Goal: Task Accomplishment & Management: Manage account settings

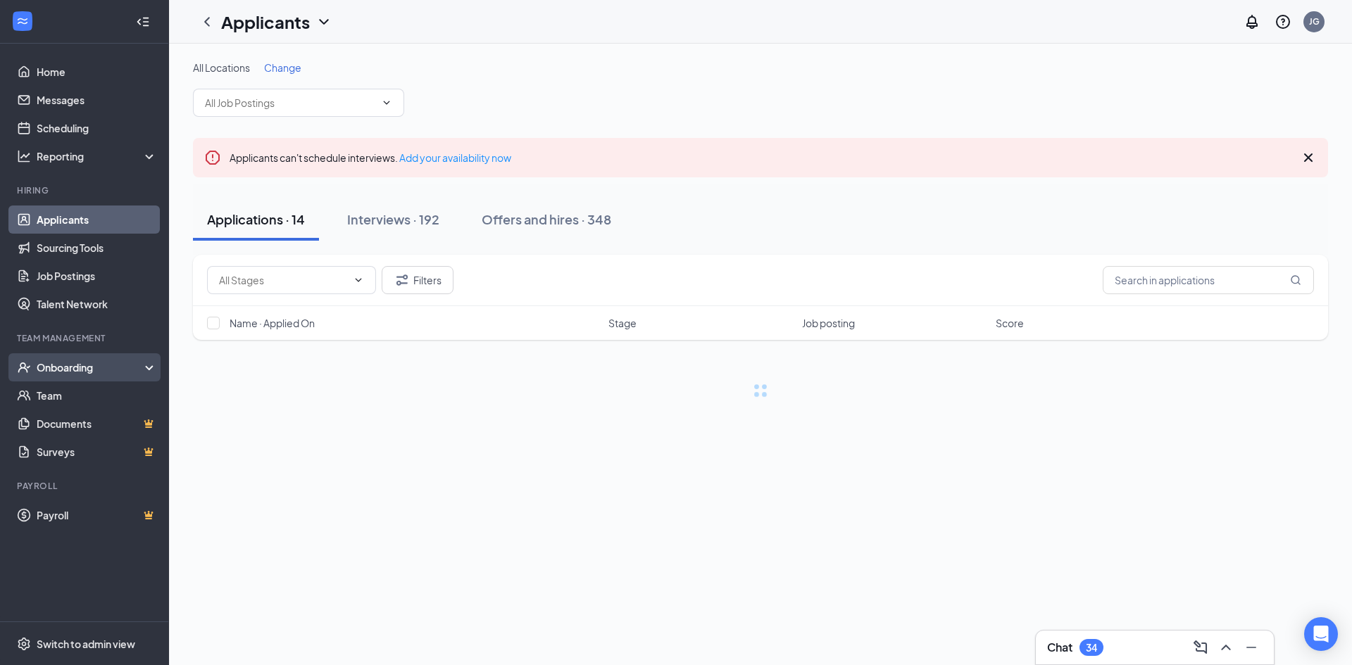
click at [81, 360] on div "Onboarding" at bounding box center [84, 367] width 169 height 28
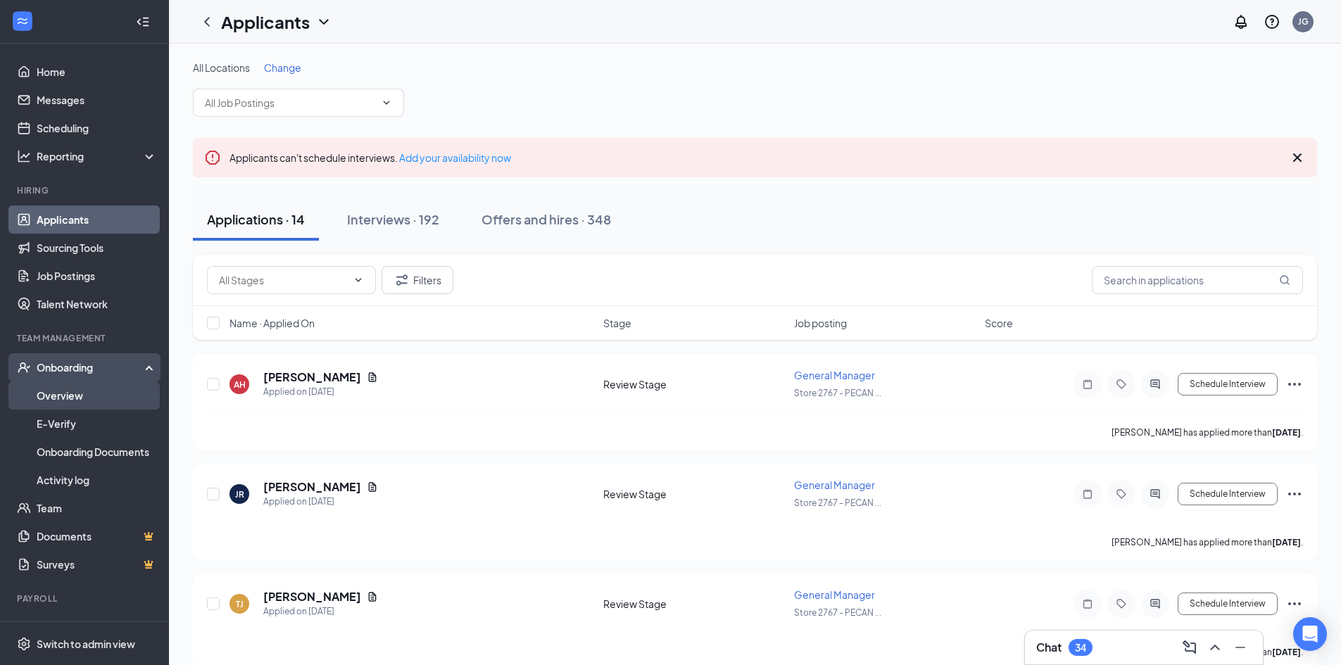
click at [68, 390] on link "Overview" at bounding box center [97, 396] width 120 height 28
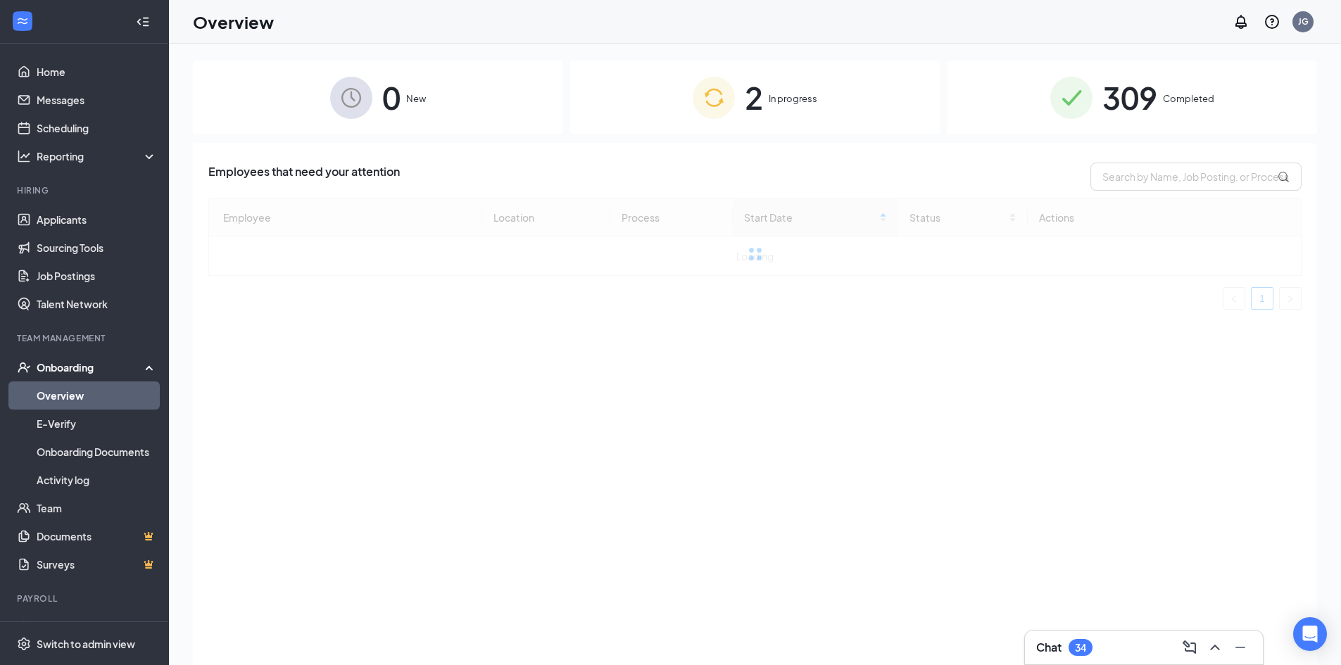
click at [617, 113] on div "2 In progress" at bounding box center [755, 98] width 370 height 74
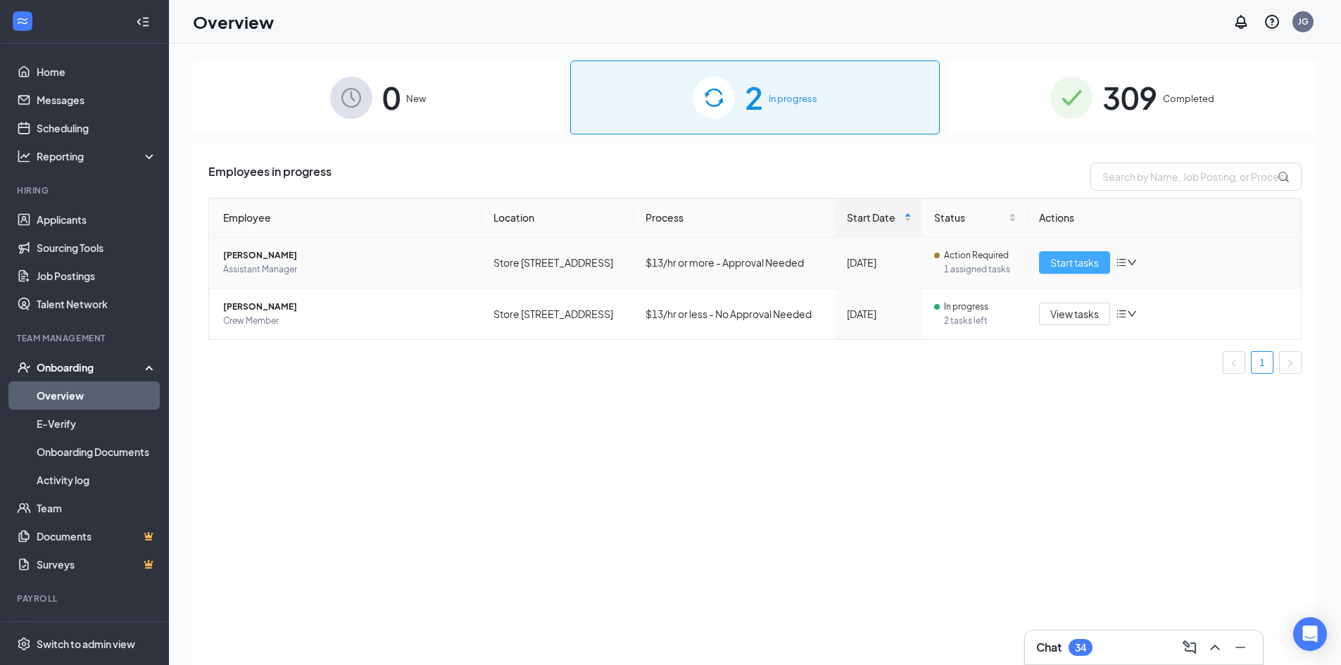
click at [1057, 260] on span "Start tasks" at bounding box center [1074, 262] width 49 height 15
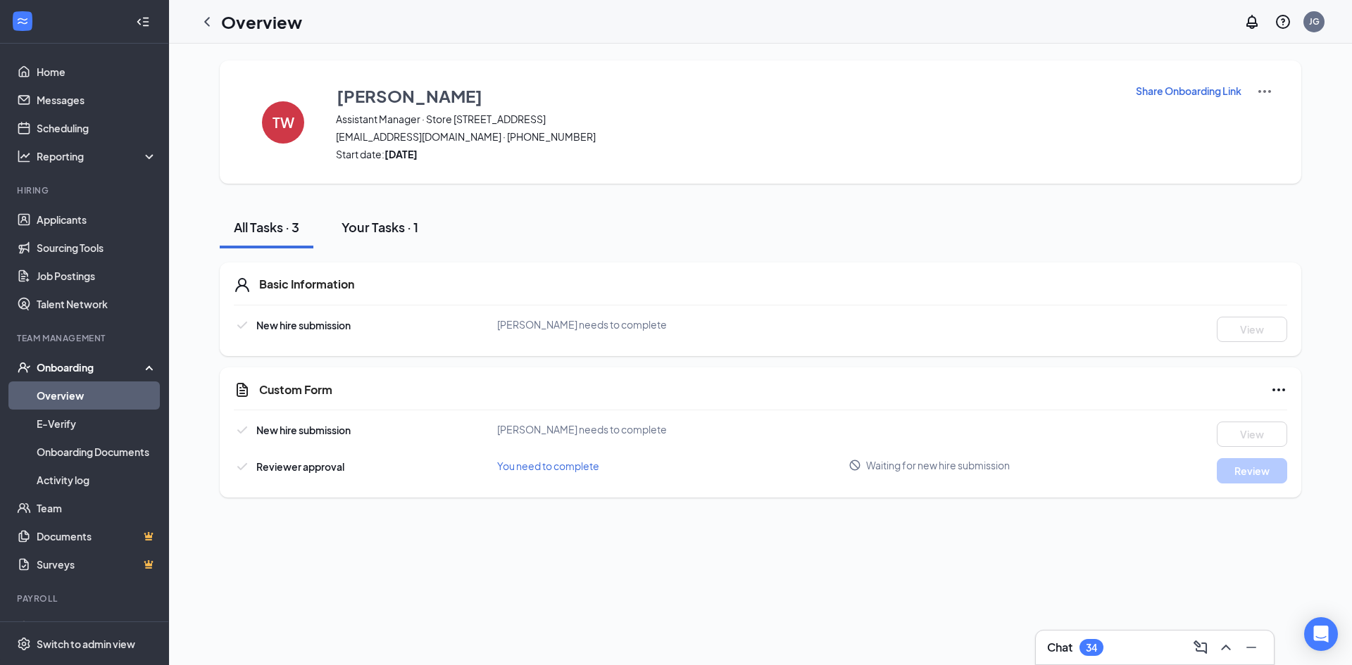
click at [367, 236] on button "Your Tasks · 1" at bounding box center [379, 227] width 105 height 42
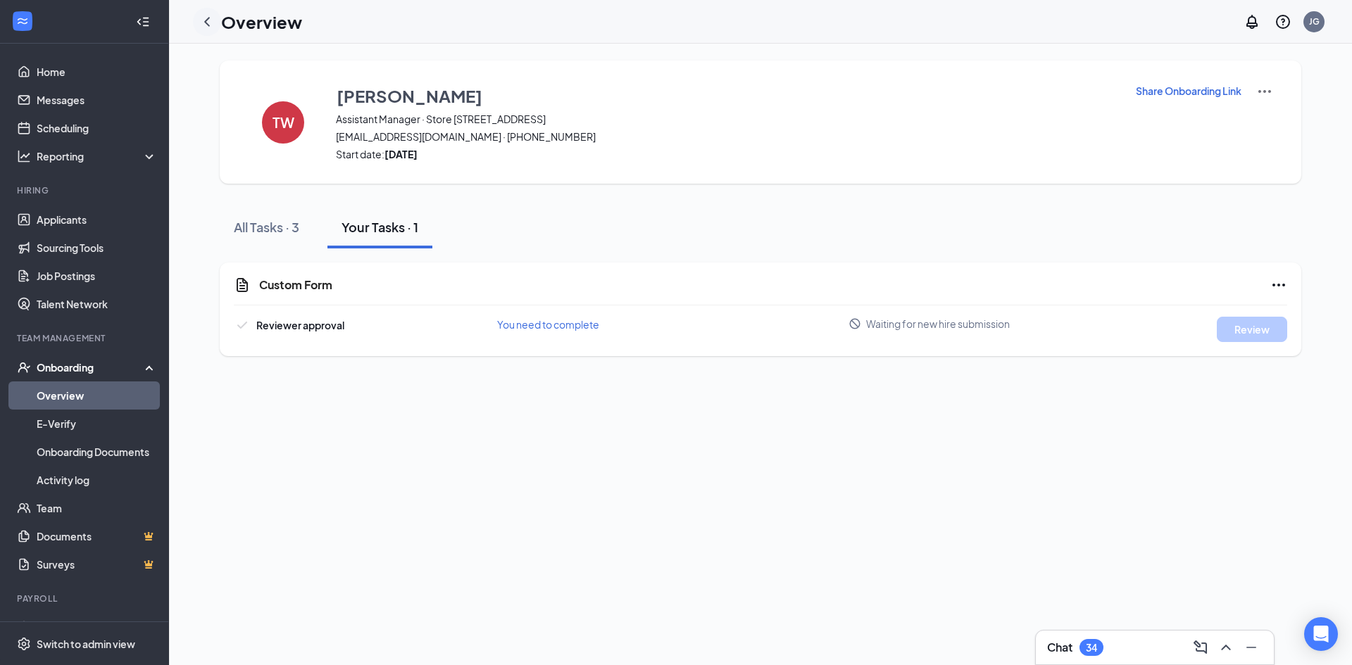
click at [191, 17] on div "Overview JG" at bounding box center [760, 22] width 1183 height 44
click at [200, 18] on icon "ChevronLeft" at bounding box center [207, 21] width 17 height 17
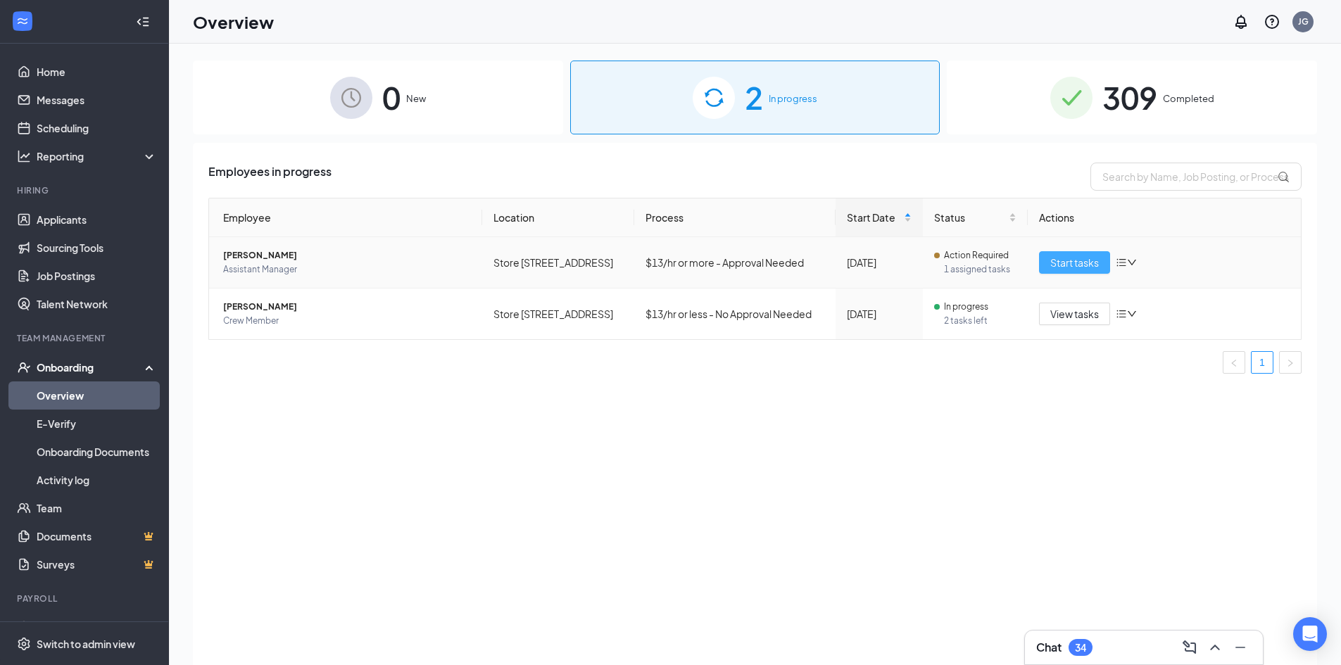
click at [1058, 260] on span "Start tasks" at bounding box center [1074, 262] width 49 height 15
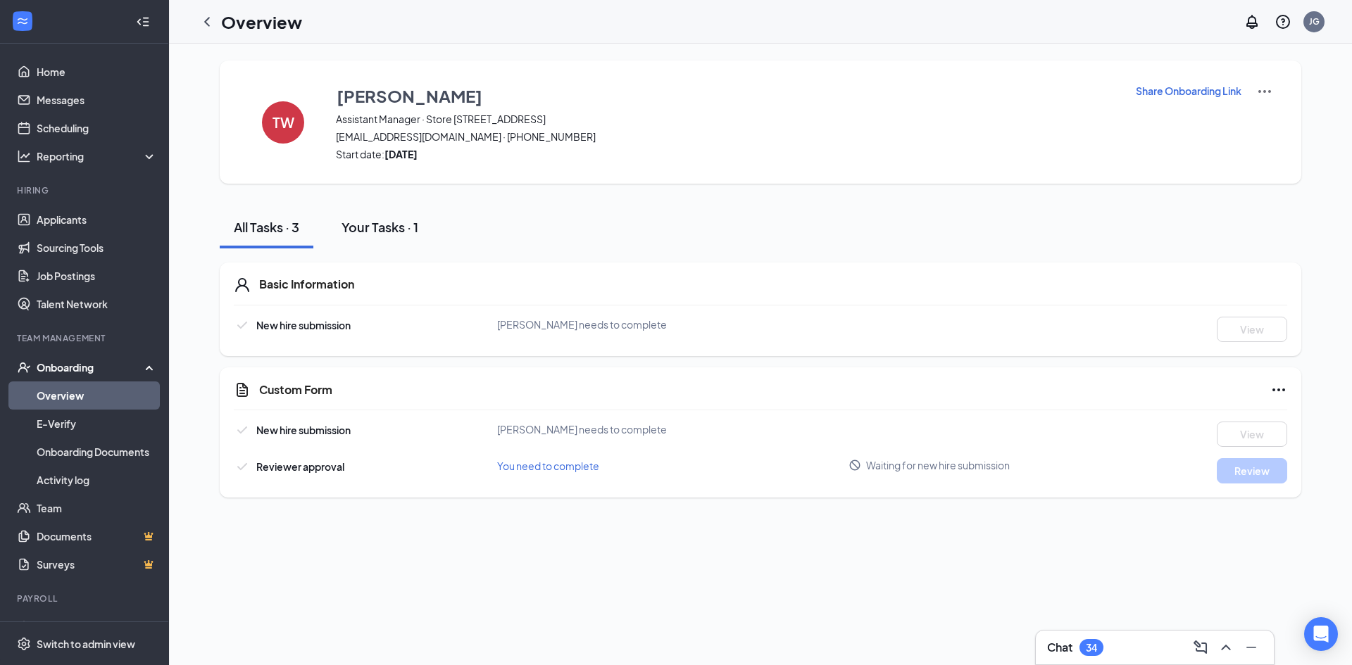
click at [370, 231] on div "Your Tasks · 1" at bounding box center [379, 227] width 77 height 18
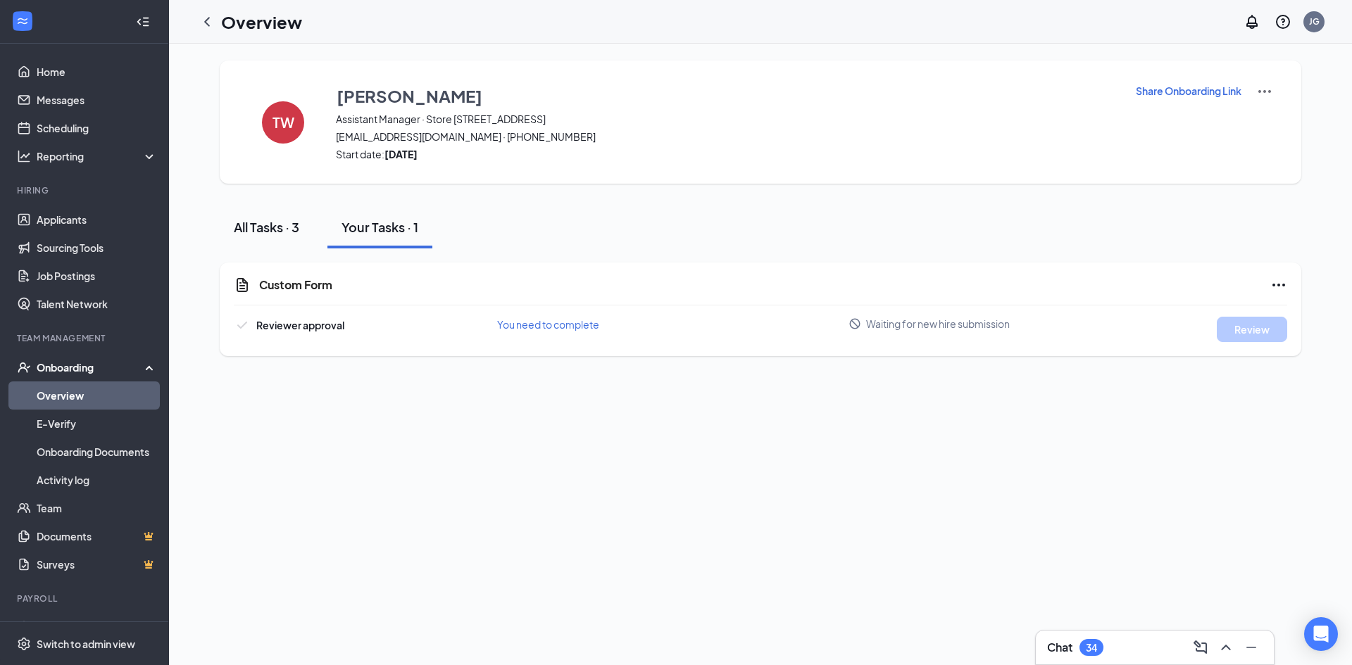
click at [238, 234] on div "All Tasks · 3" at bounding box center [266, 227] width 65 height 18
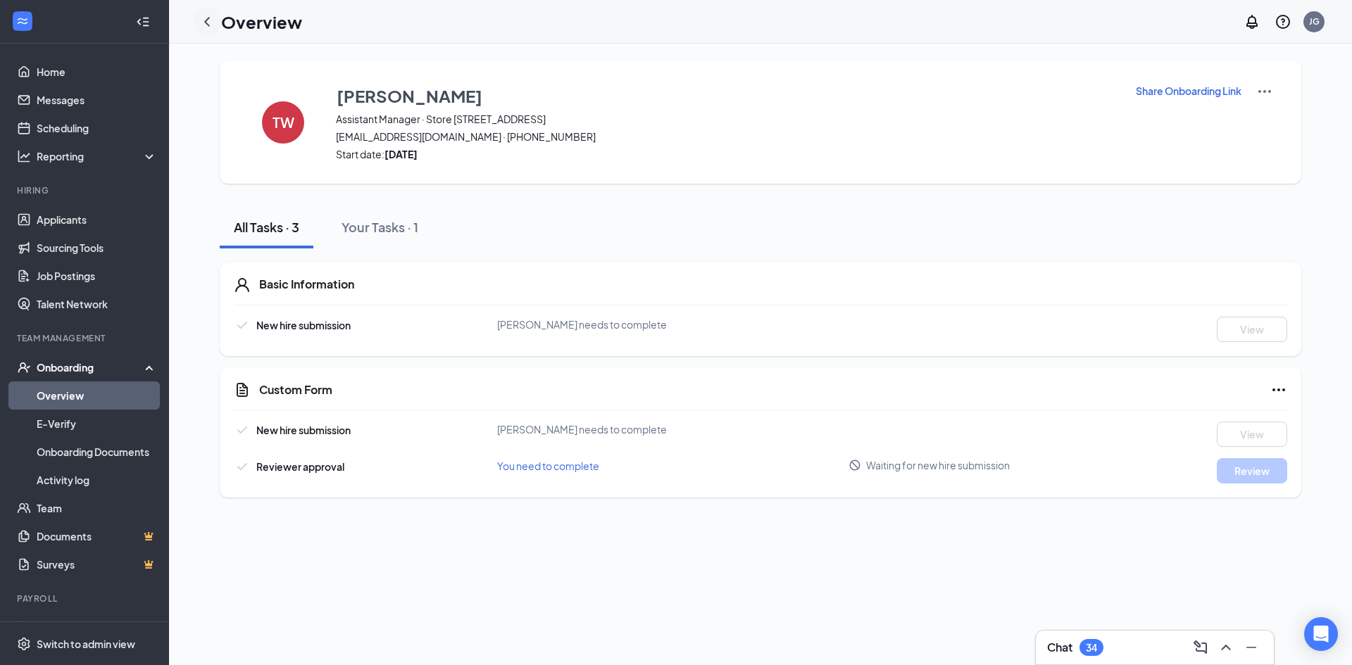
click at [198, 19] on div at bounding box center [207, 22] width 28 height 28
click at [201, 10] on div at bounding box center [207, 22] width 28 height 28
click at [206, 20] on icon "ChevronLeft" at bounding box center [207, 21] width 17 height 17
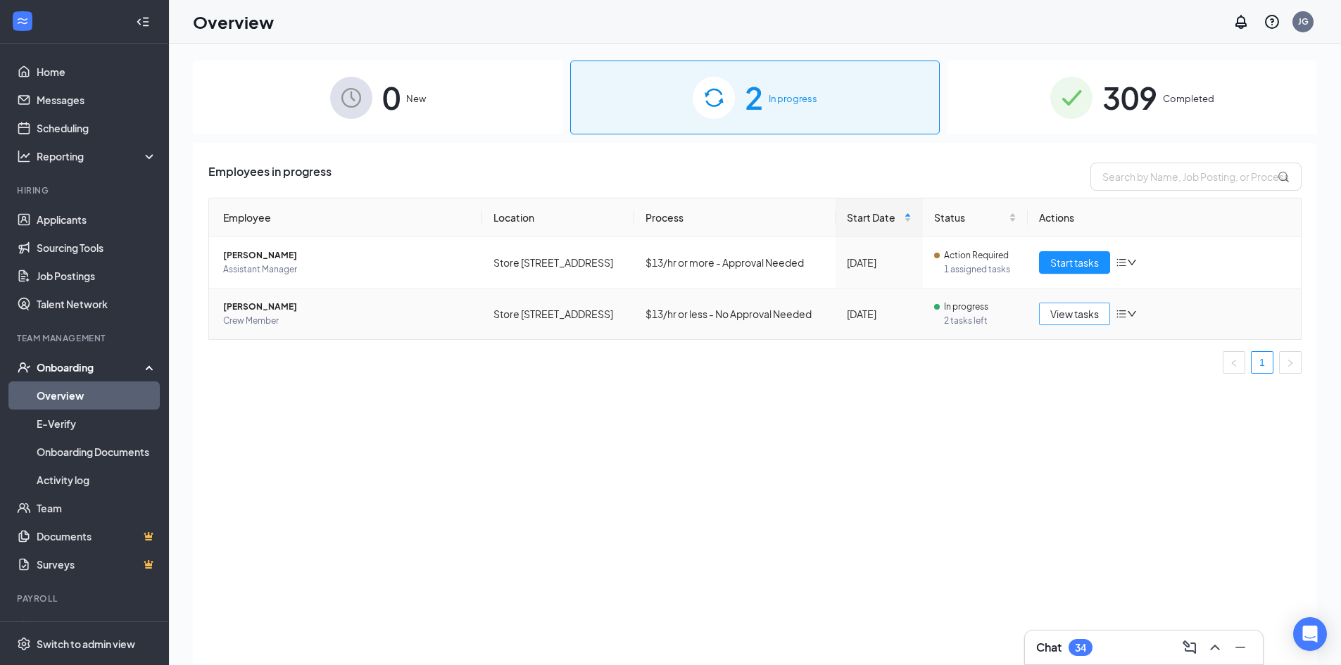
click at [1050, 317] on span "View tasks" at bounding box center [1074, 313] width 49 height 15
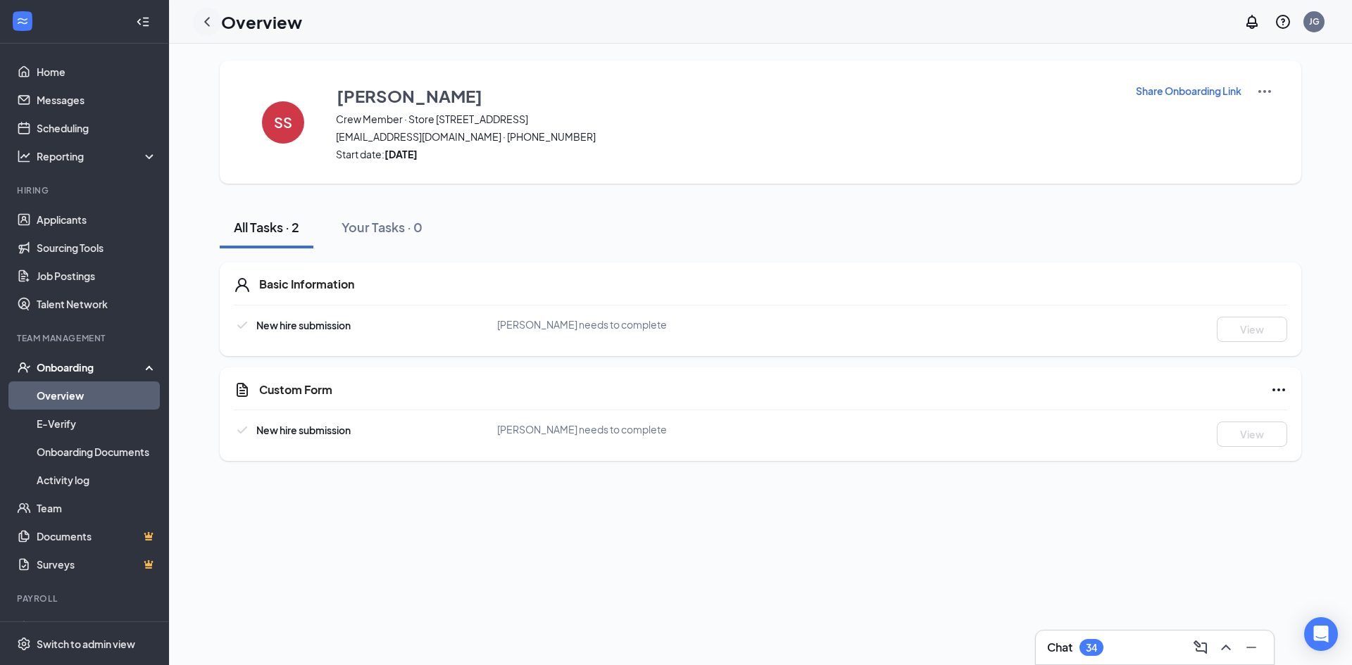
click at [202, 17] on icon "ChevronLeft" at bounding box center [207, 21] width 17 height 17
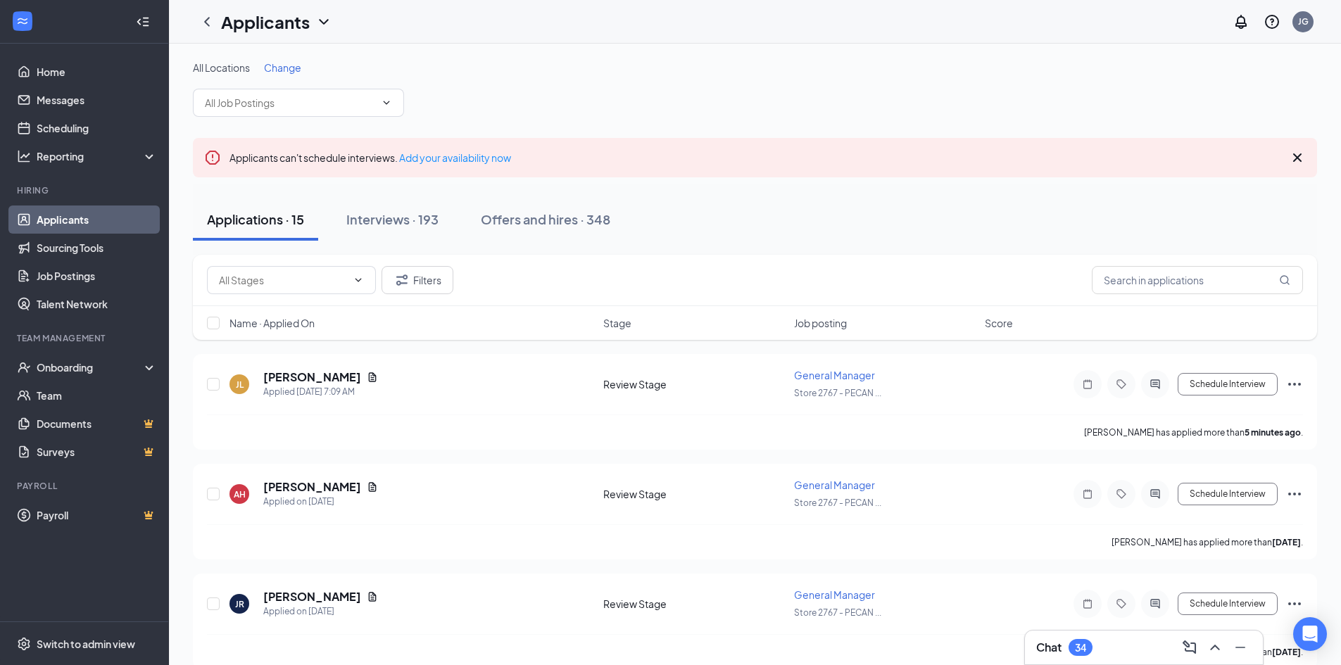
click at [255, 218] on div "Applications · 15" at bounding box center [255, 220] width 97 height 18
click at [316, 375] on h5 "[PERSON_NAME]" at bounding box center [312, 377] width 98 height 15
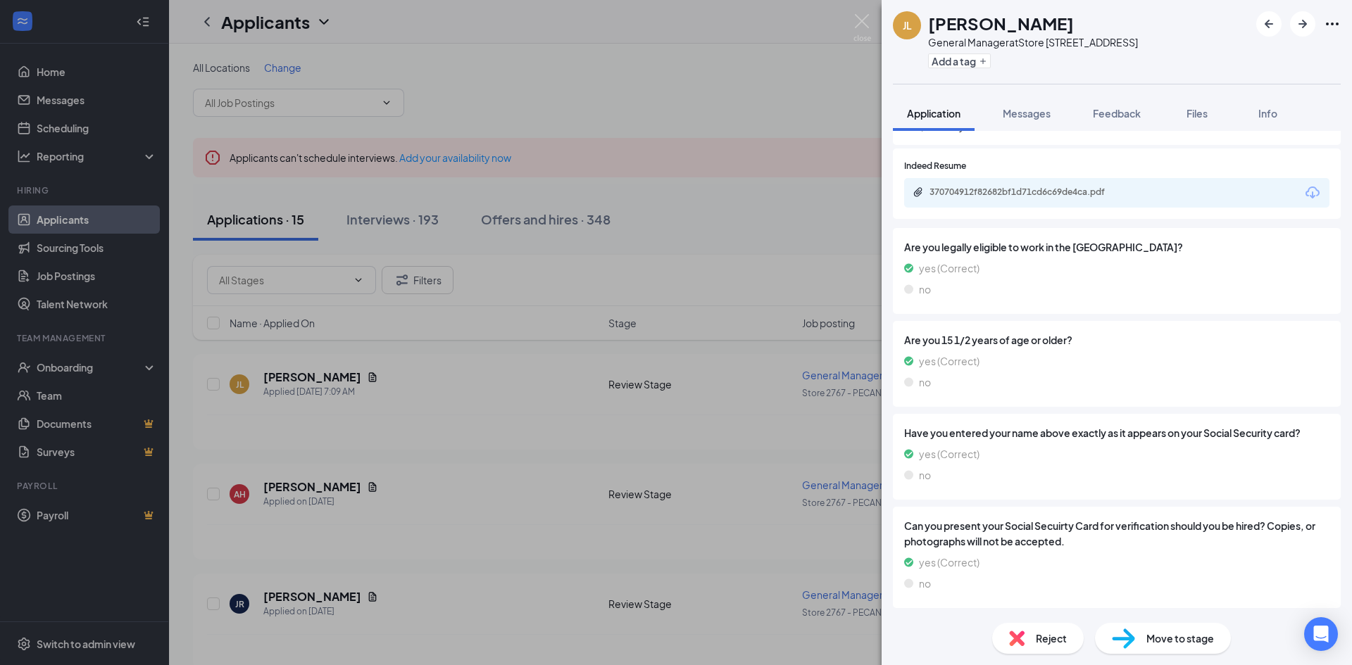
scroll to position [1134, 0]
click at [337, 423] on div "[PERSON_NAME] [PERSON_NAME] General Manager at Store [STREET_ADDRESS] Add a tag…" at bounding box center [676, 332] width 1352 height 665
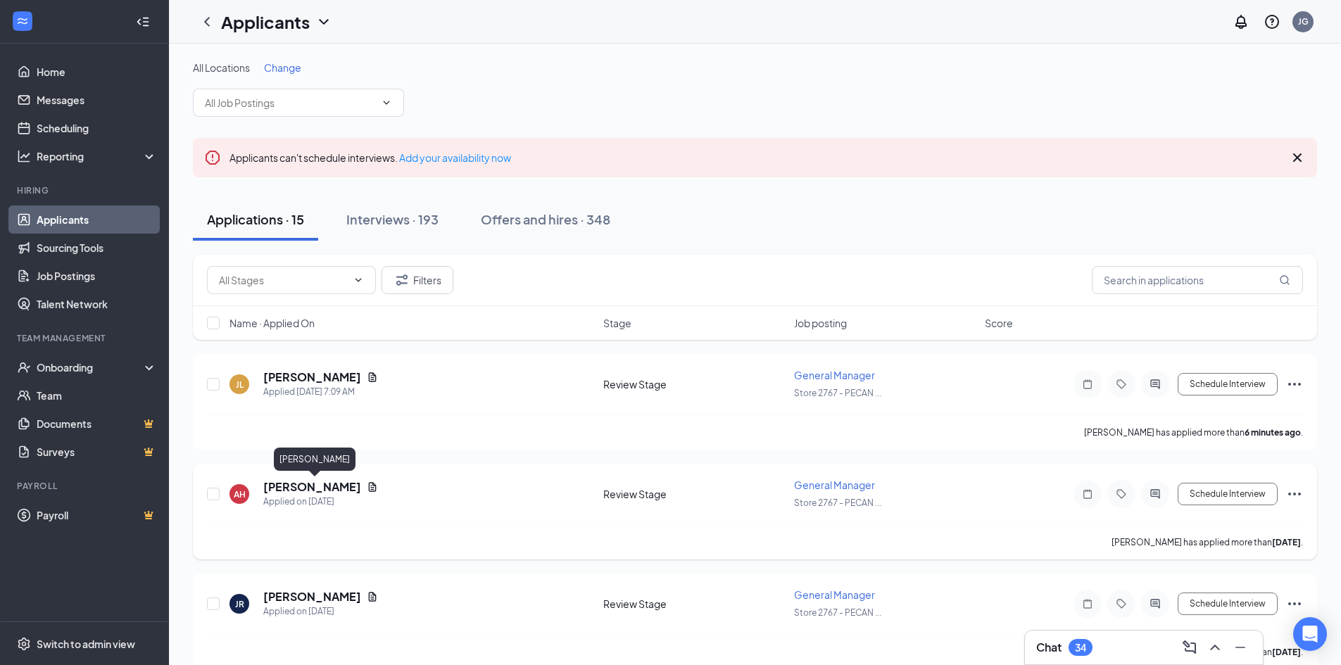
click at [353, 489] on h5 "[PERSON_NAME]" at bounding box center [312, 486] width 98 height 15
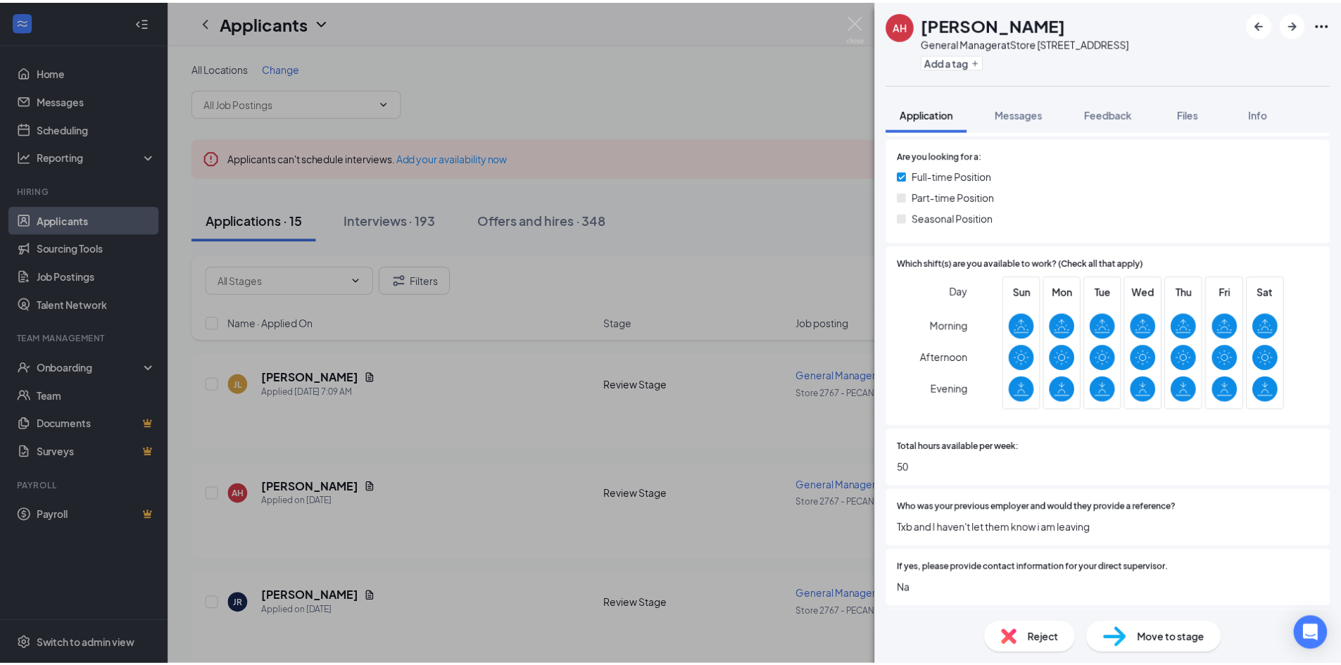
scroll to position [275, 0]
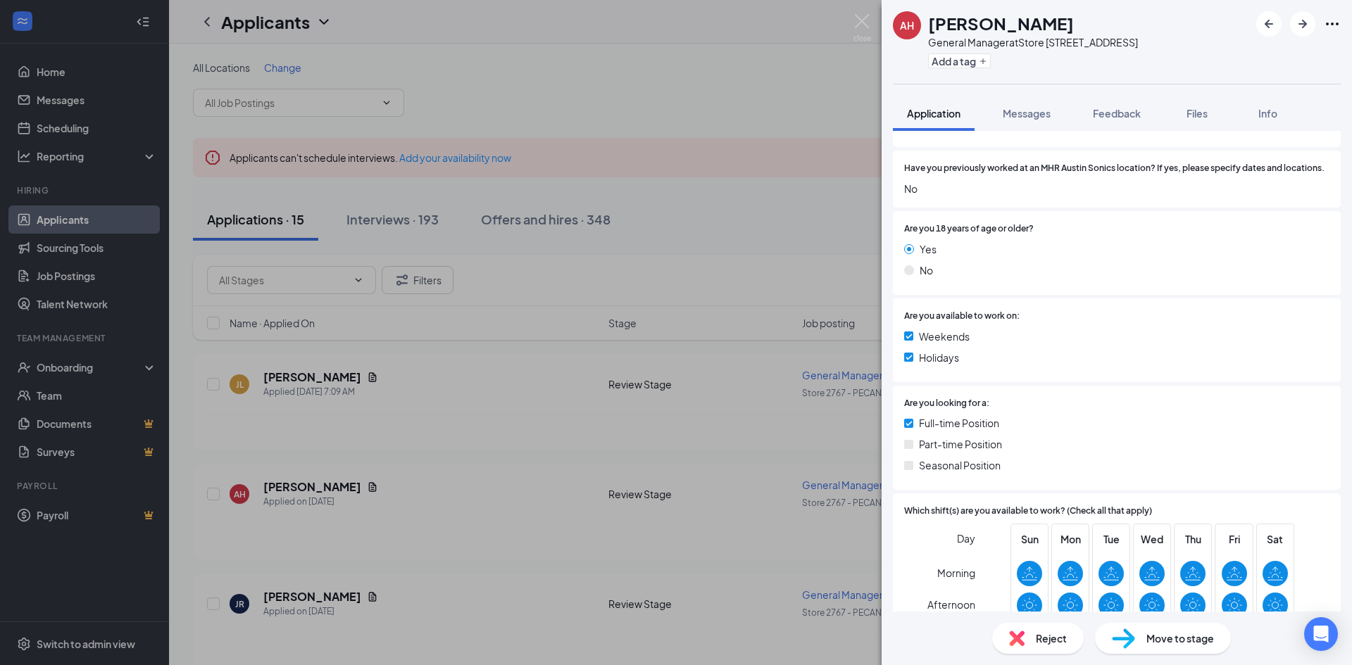
click at [534, 477] on div "AH [PERSON_NAME] General Manager at Store [STREET_ADDRESS] Add a tag Applicatio…" at bounding box center [676, 332] width 1352 height 665
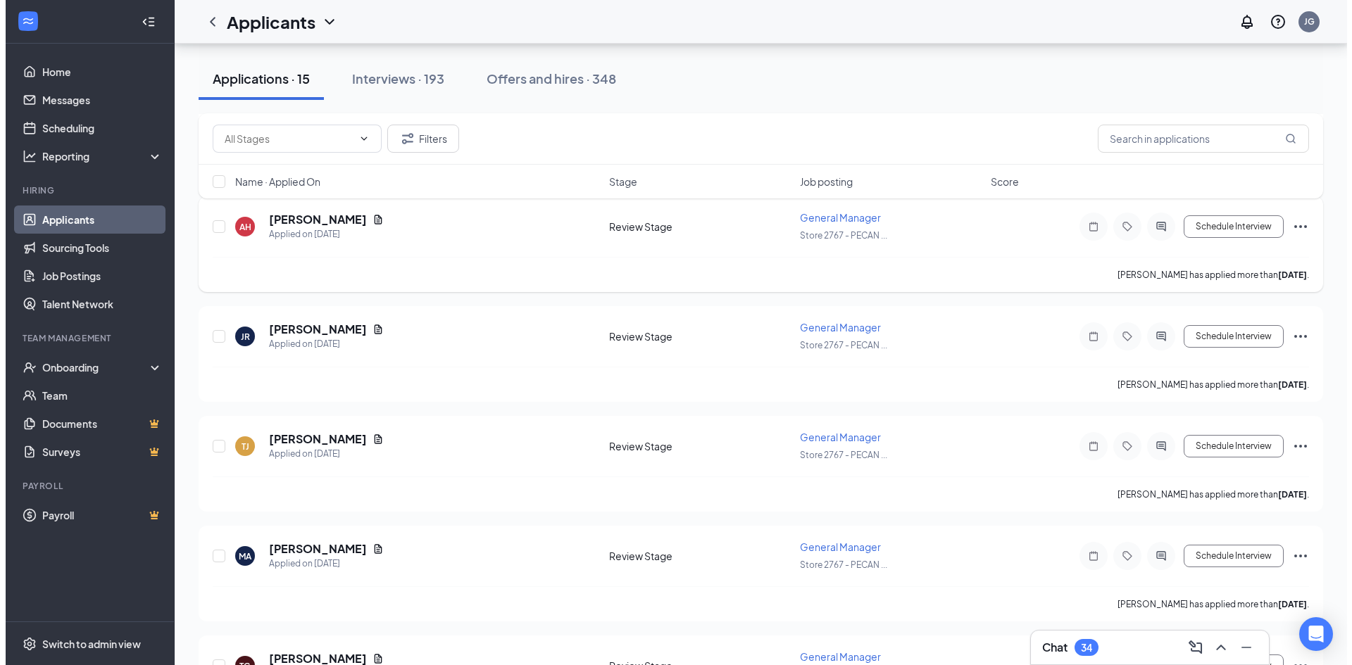
scroll to position [282, 0]
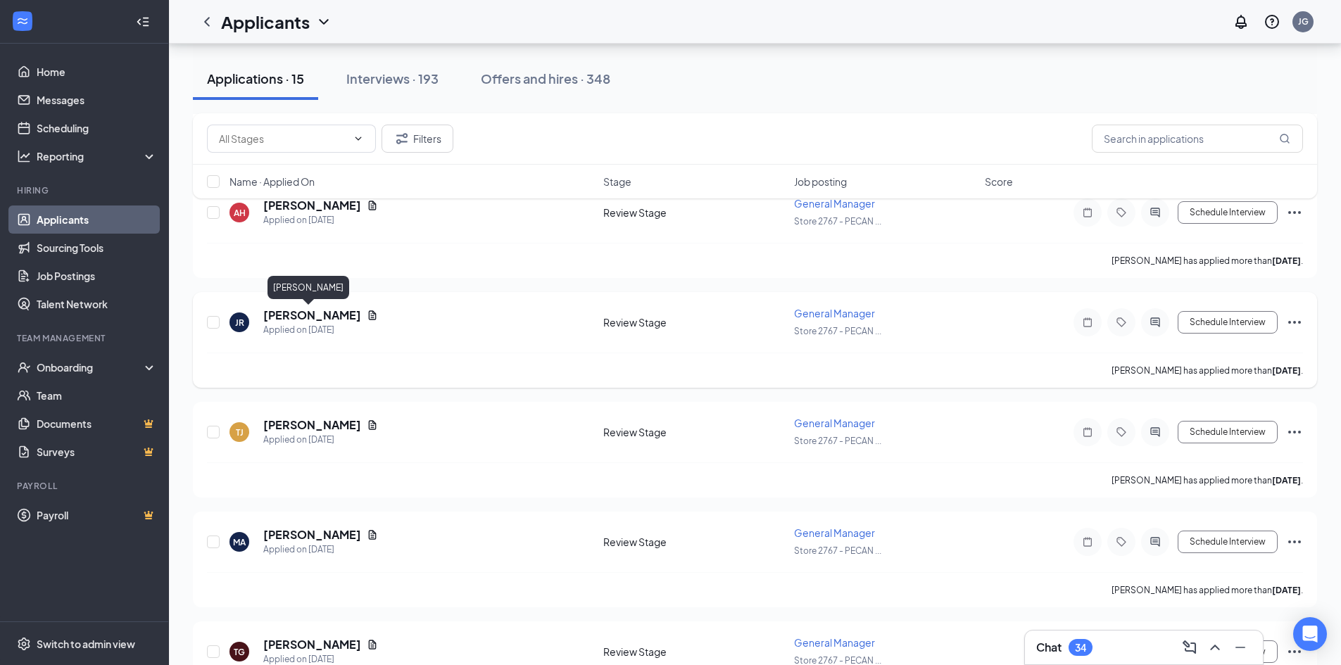
click at [271, 313] on h5 "[PERSON_NAME]" at bounding box center [312, 315] width 98 height 15
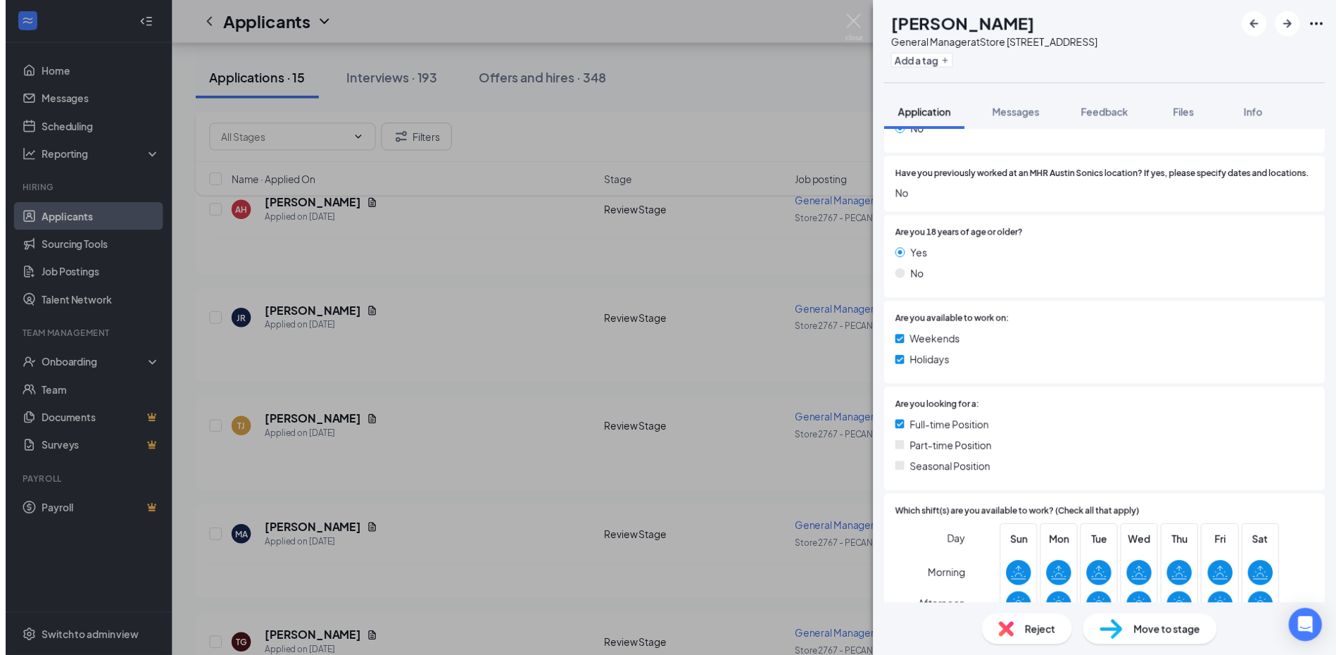
scroll to position [634, 0]
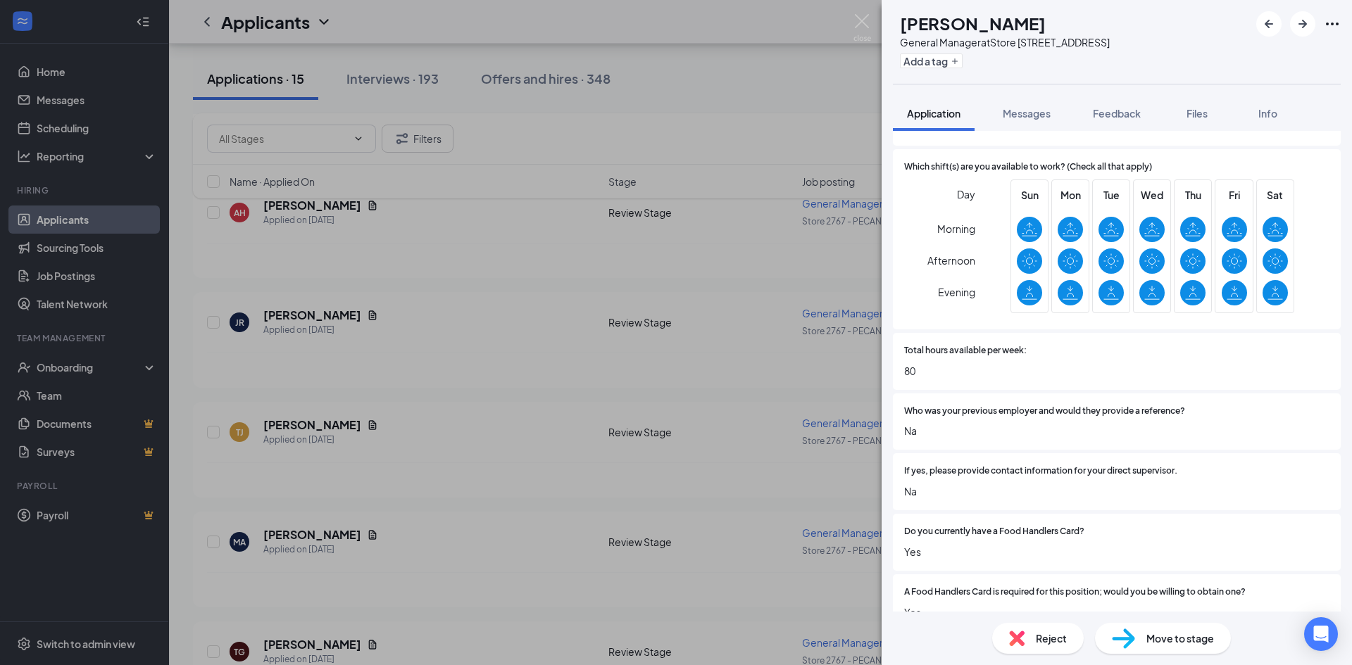
click at [554, 408] on div "JR [PERSON_NAME] General Manager at Store [STREET_ADDRESS] Add a tag Applicatio…" at bounding box center [676, 332] width 1352 height 665
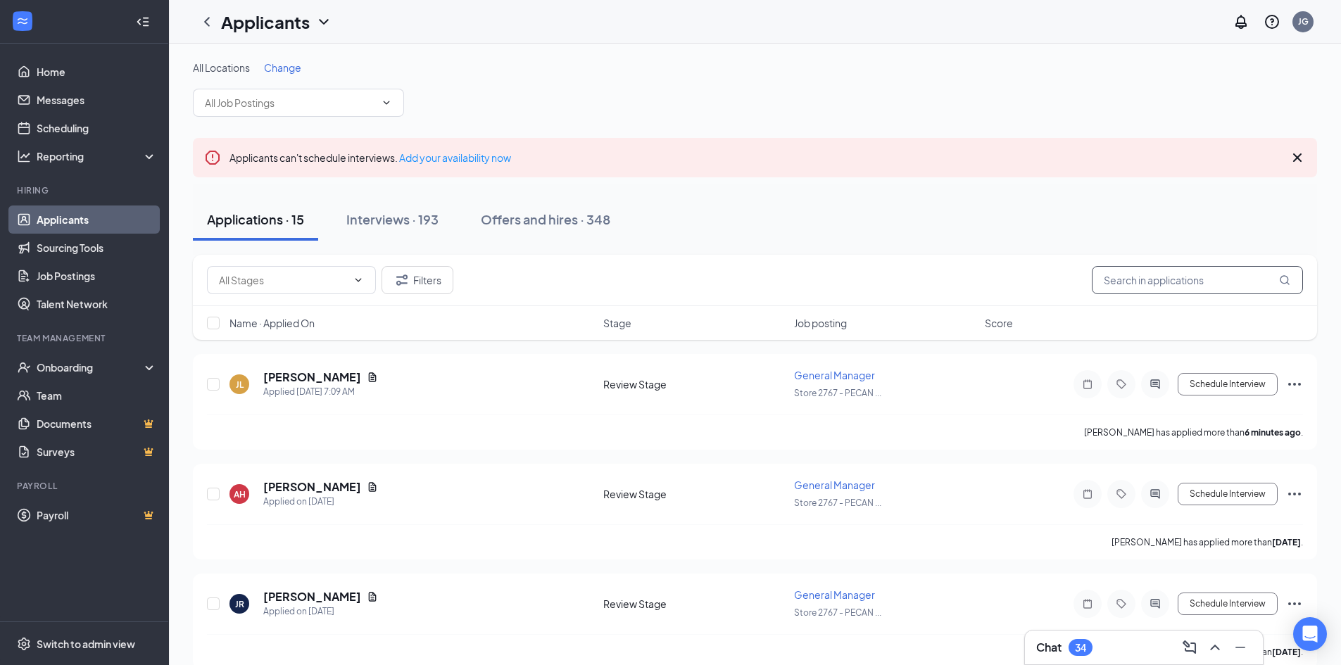
drag, startPoint x: 1183, startPoint y: 280, endPoint x: 1176, endPoint y: 286, distance: 8.5
click at [1177, 286] on input "text" at bounding box center [1197, 280] width 211 height 28
type input "[PERSON_NAME]"
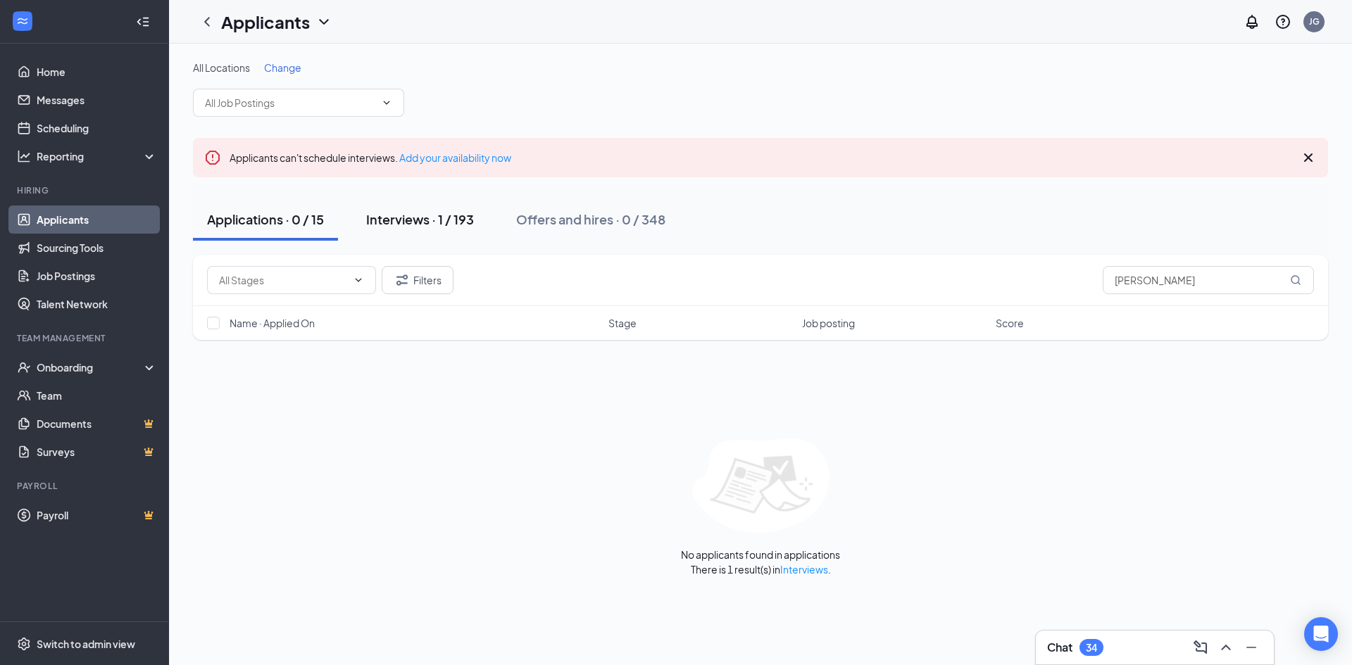
click at [410, 222] on div "Interviews · 1 / 193" at bounding box center [420, 220] width 108 height 18
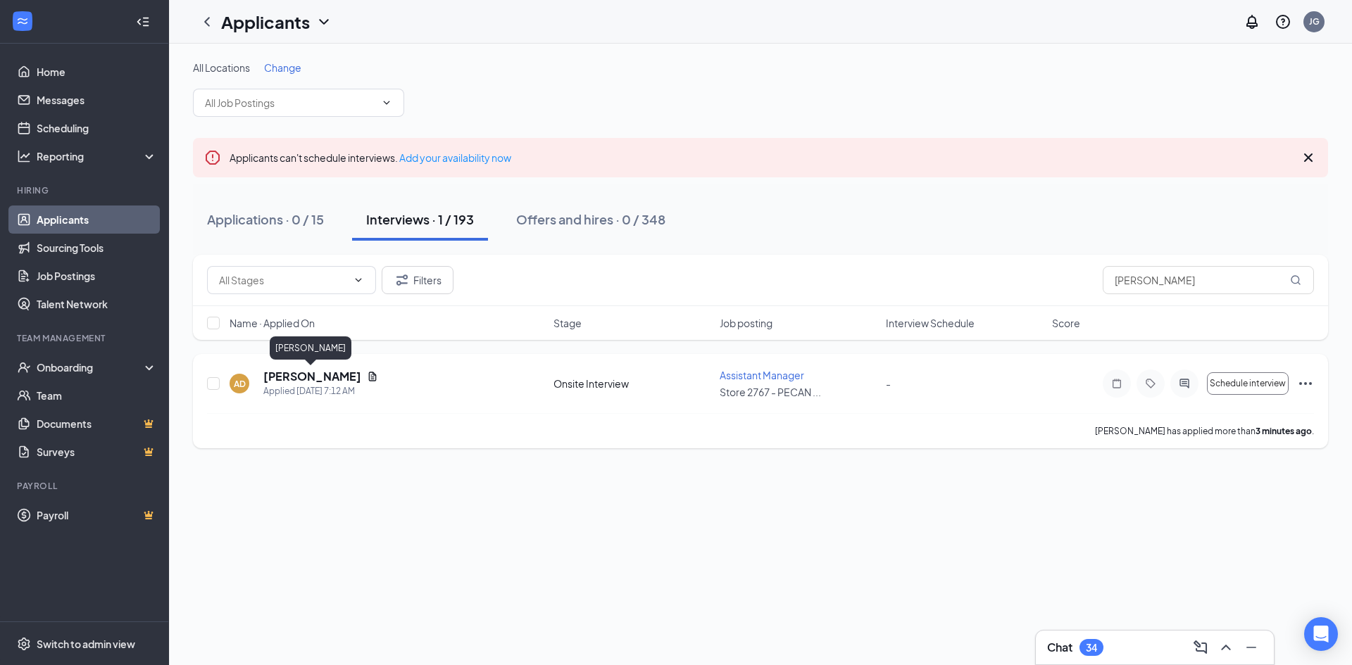
click at [330, 375] on h5 "[PERSON_NAME]" at bounding box center [312, 376] width 98 height 15
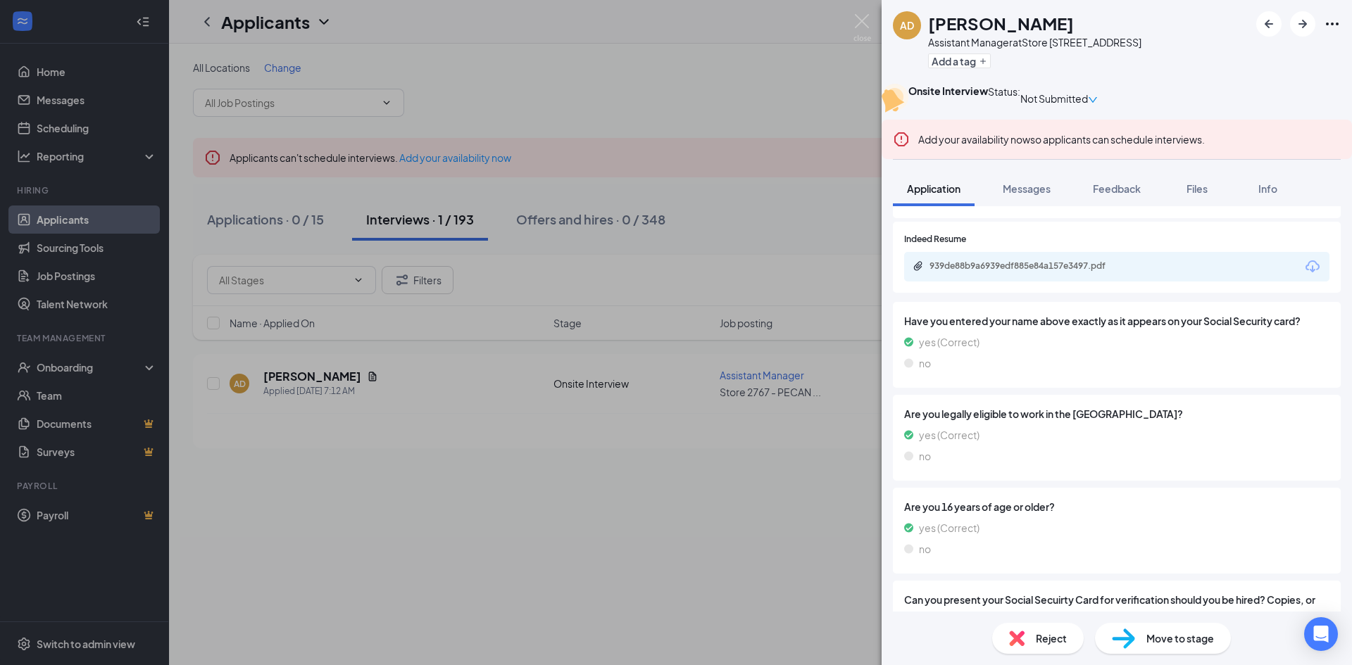
scroll to position [1197, 0]
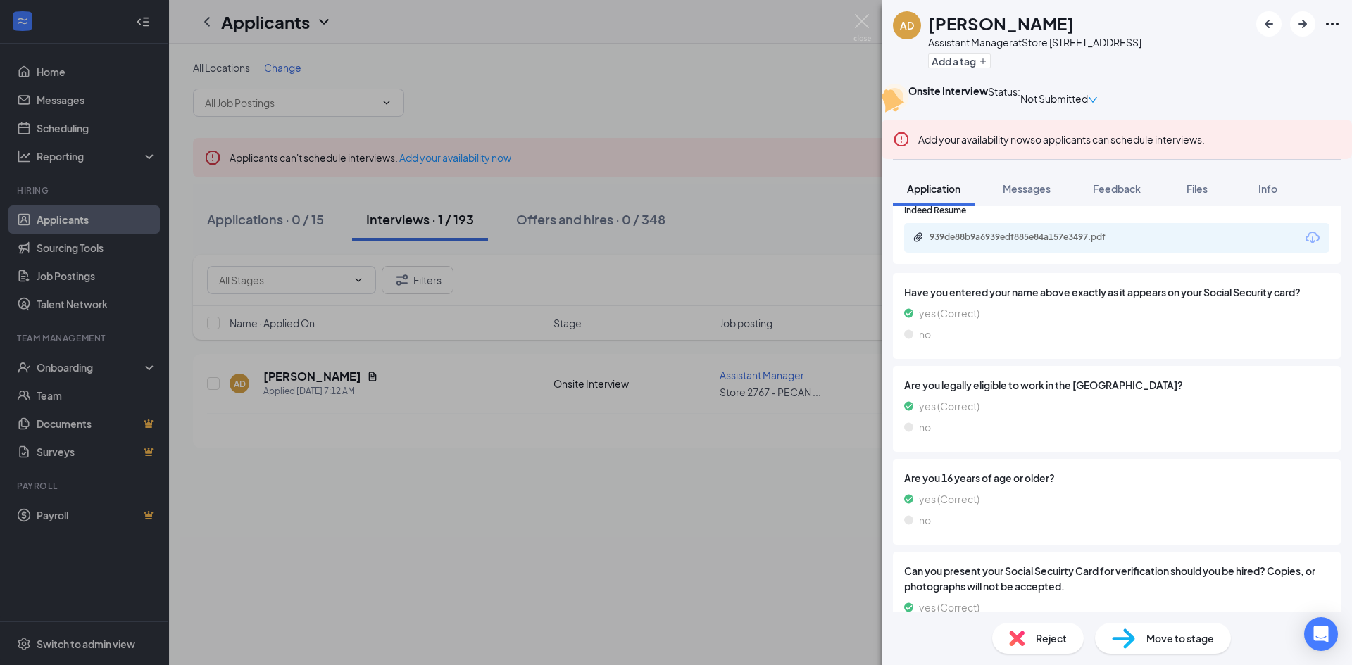
click at [1041, 243] on div "939de88b9a6939edf885e84a157e3497.pdf" at bounding box center [1027, 237] width 197 height 11
click at [1129, 641] on img at bounding box center [1123, 639] width 23 height 20
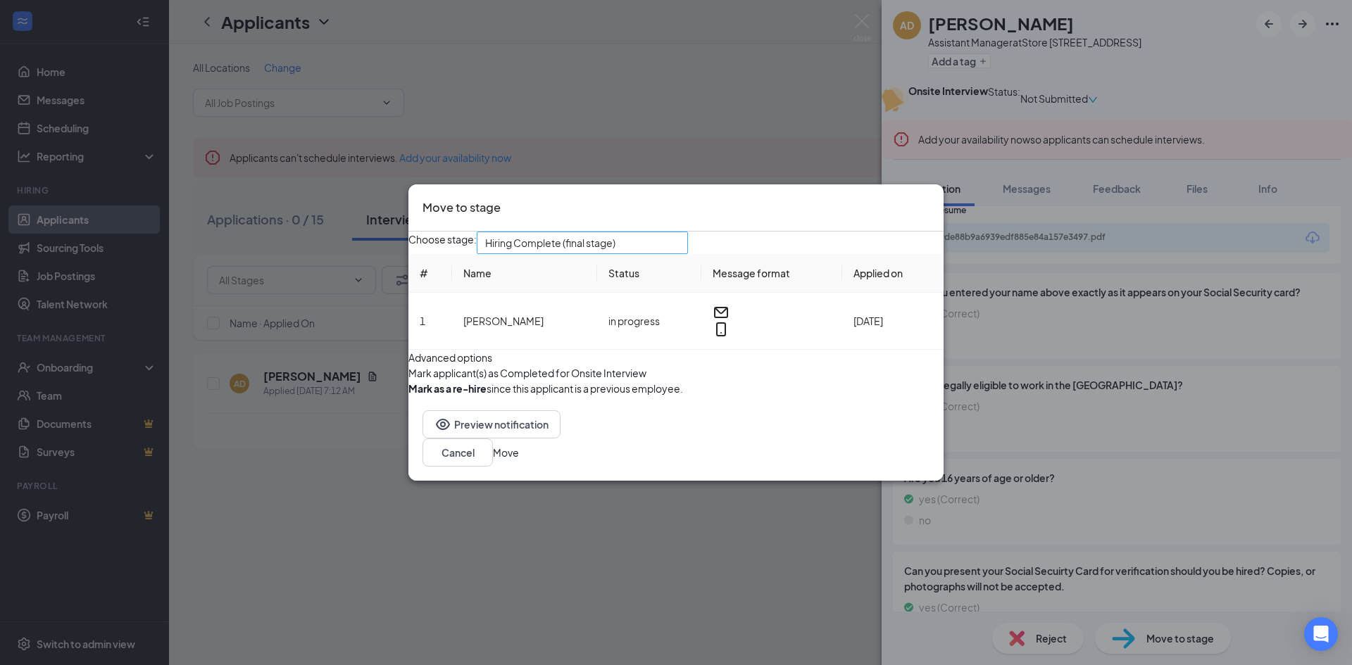
click at [679, 232] on span "Hiring Complete (final stage)" at bounding box center [582, 242] width 194 height 21
click at [739, 69] on div "Move to stage Choose stage: Hiring Complete (final stage) 3978721 3978723 Appli…" at bounding box center [676, 332] width 1352 height 665
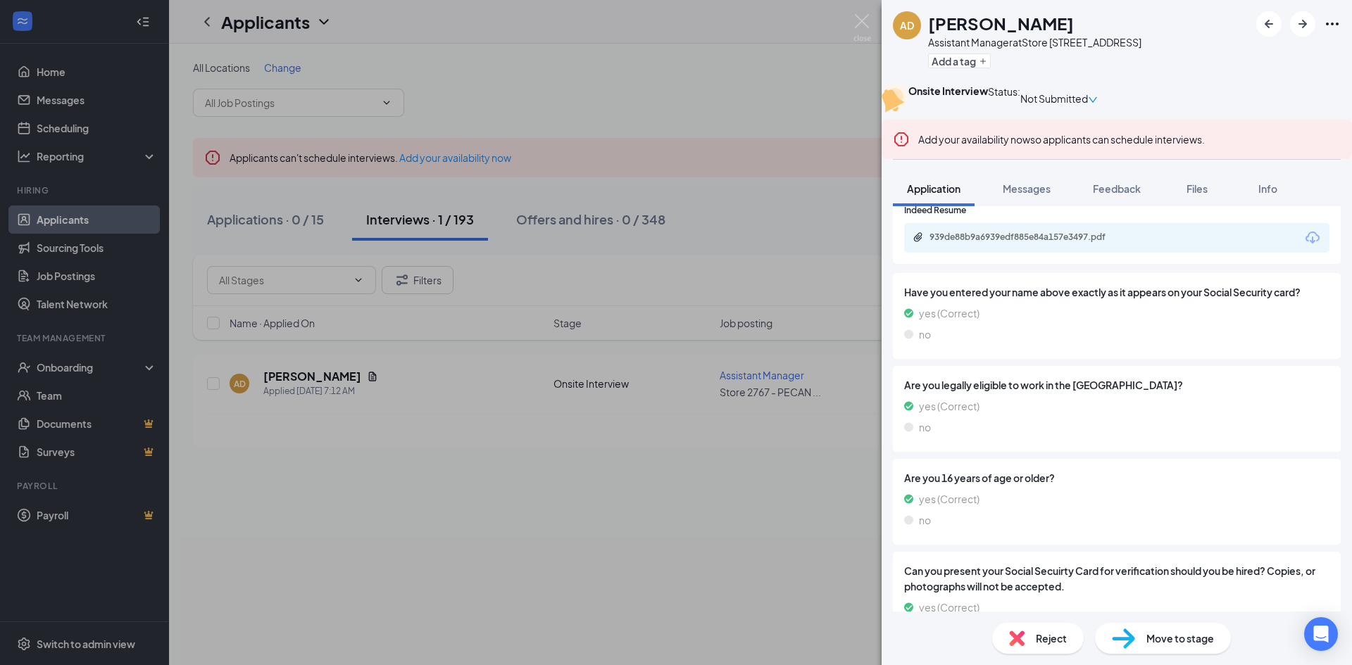
click at [1036, 632] on span "Reject" at bounding box center [1051, 638] width 31 height 15
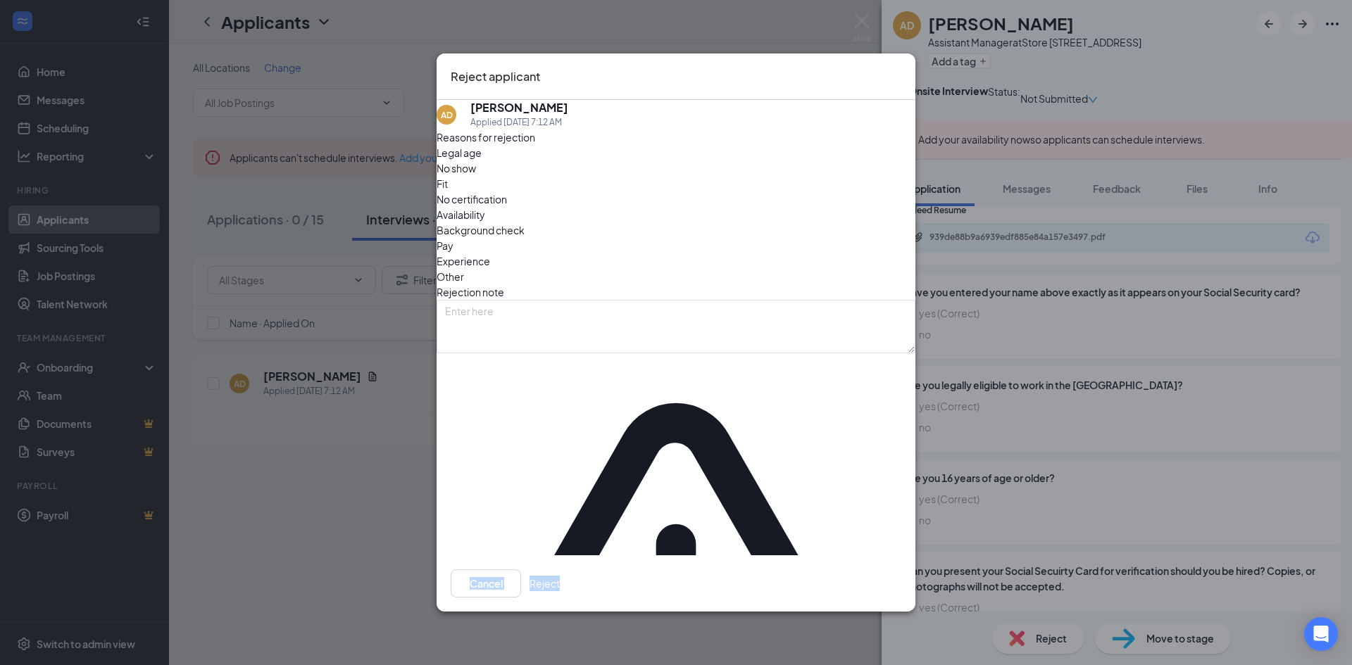
click at [1065, 409] on div "Reject applicant AD [PERSON_NAME] Applied [DATE] 7:12 AM Reasons for rejection …" at bounding box center [676, 332] width 1352 height 665
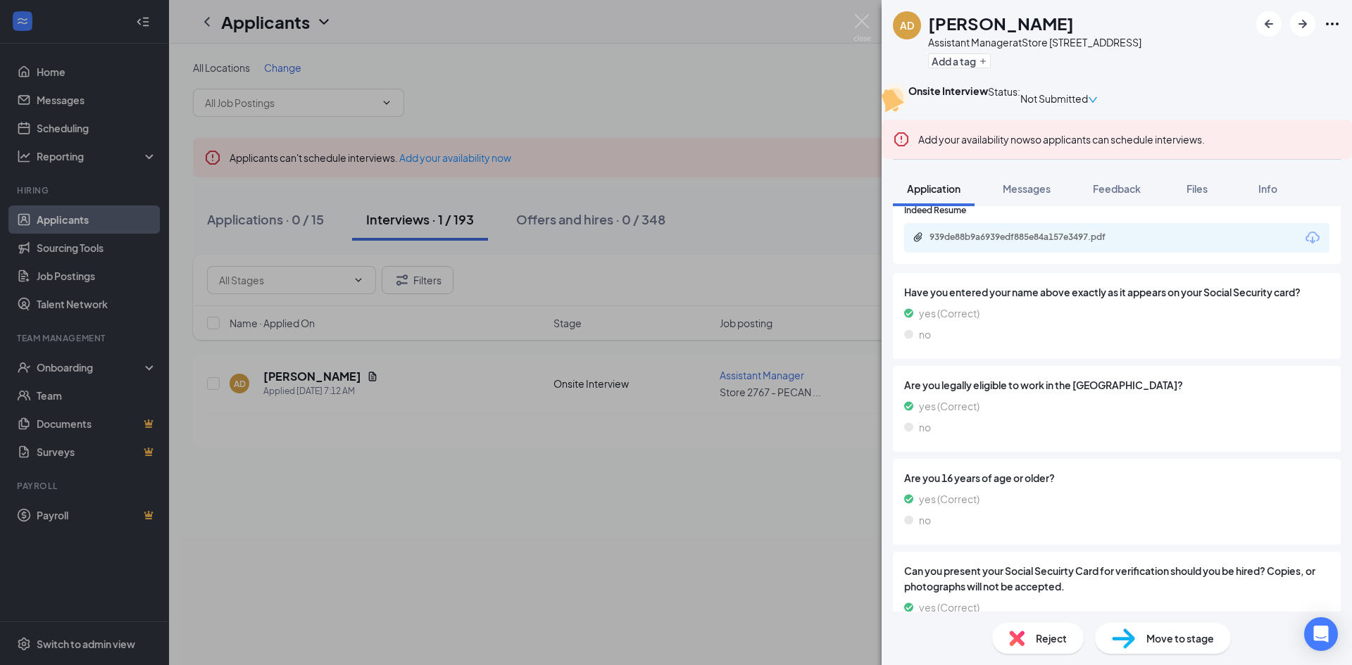
click at [803, 294] on div "AD [PERSON_NAME] Assistant Manager at Store [STREET_ADDRESS] Add a tag Onsite I…" at bounding box center [676, 332] width 1352 height 665
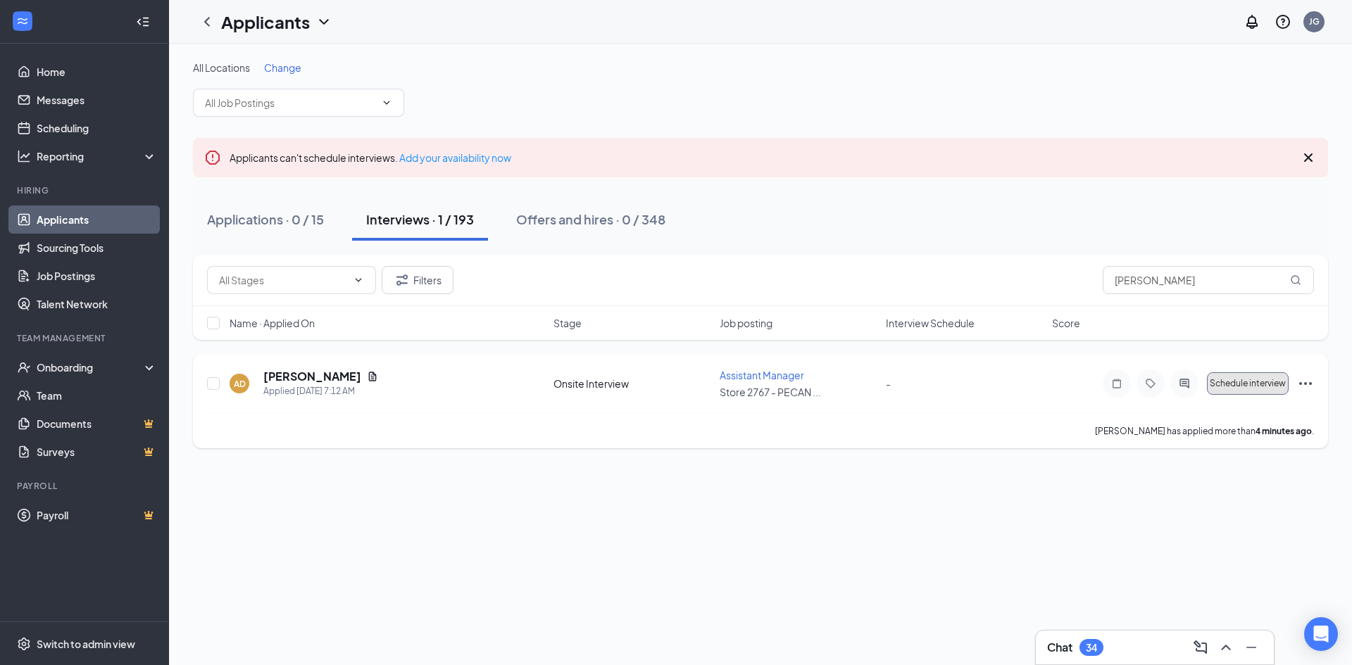
click at [1219, 385] on span "Schedule interview" at bounding box center [1248, 384] width 76 height 10
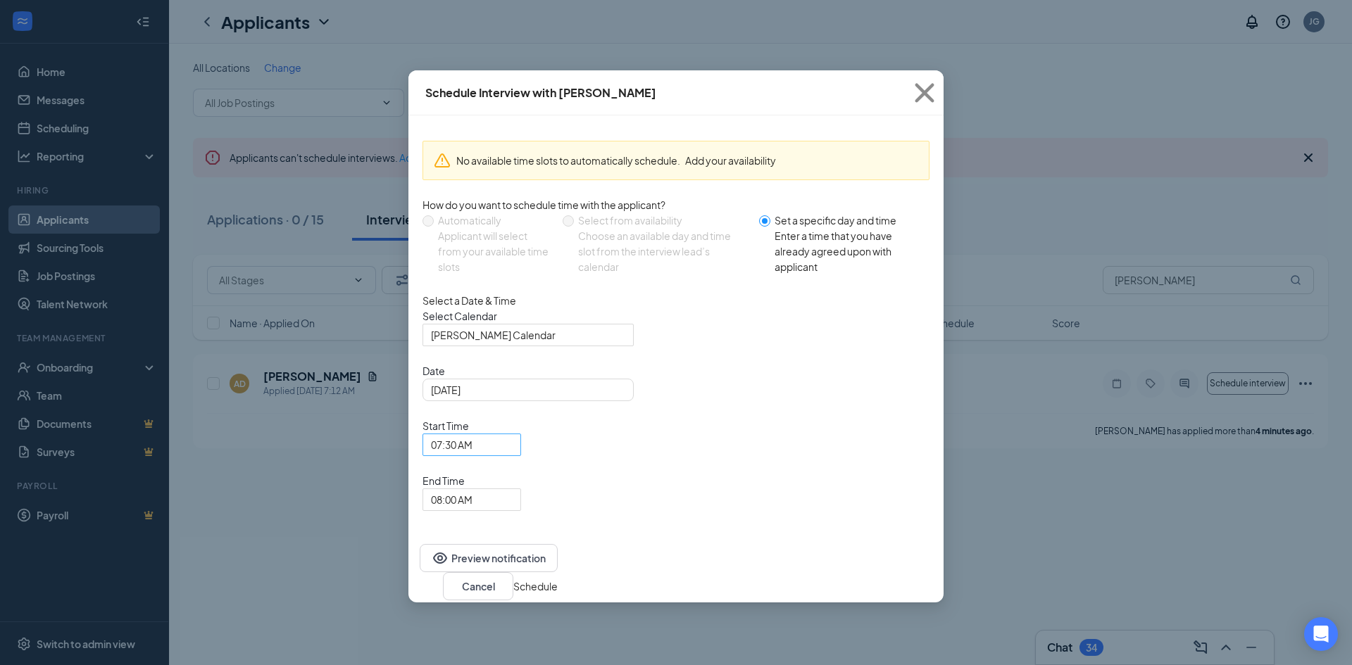
click at [513, 434] on span "07:30 AM" at bounding box center [472, 444] width 82 height 21
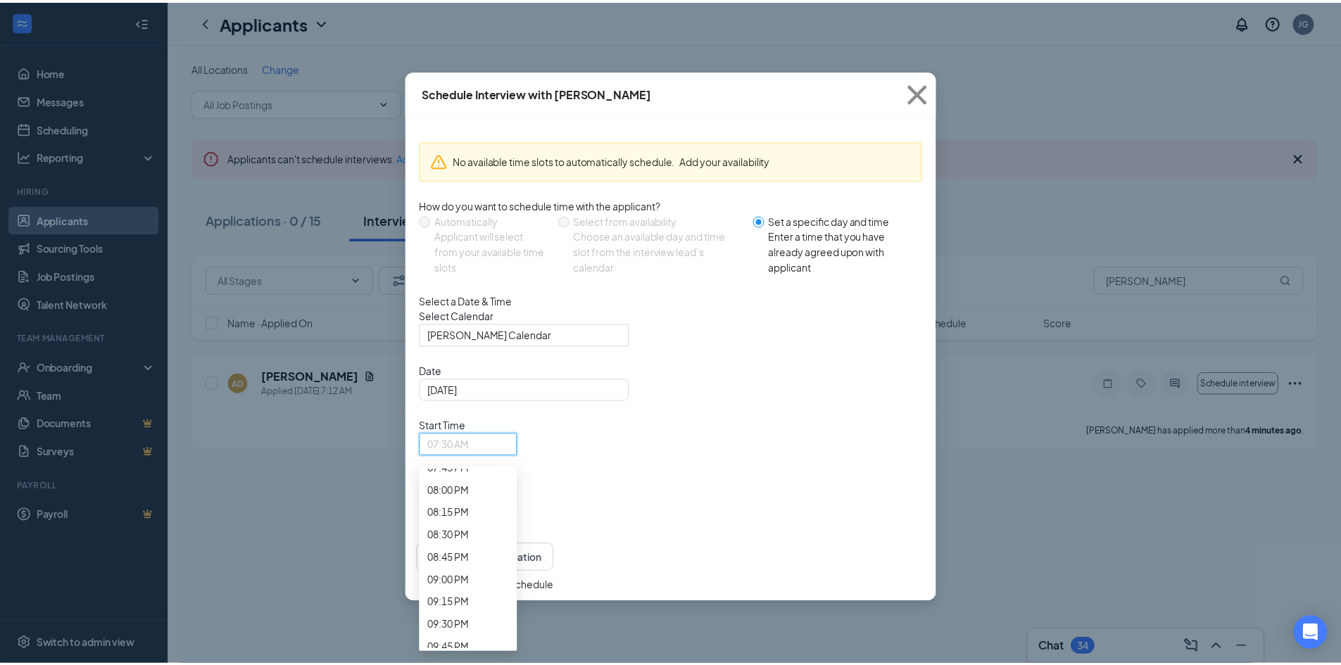
scroll to position [1952, 0]
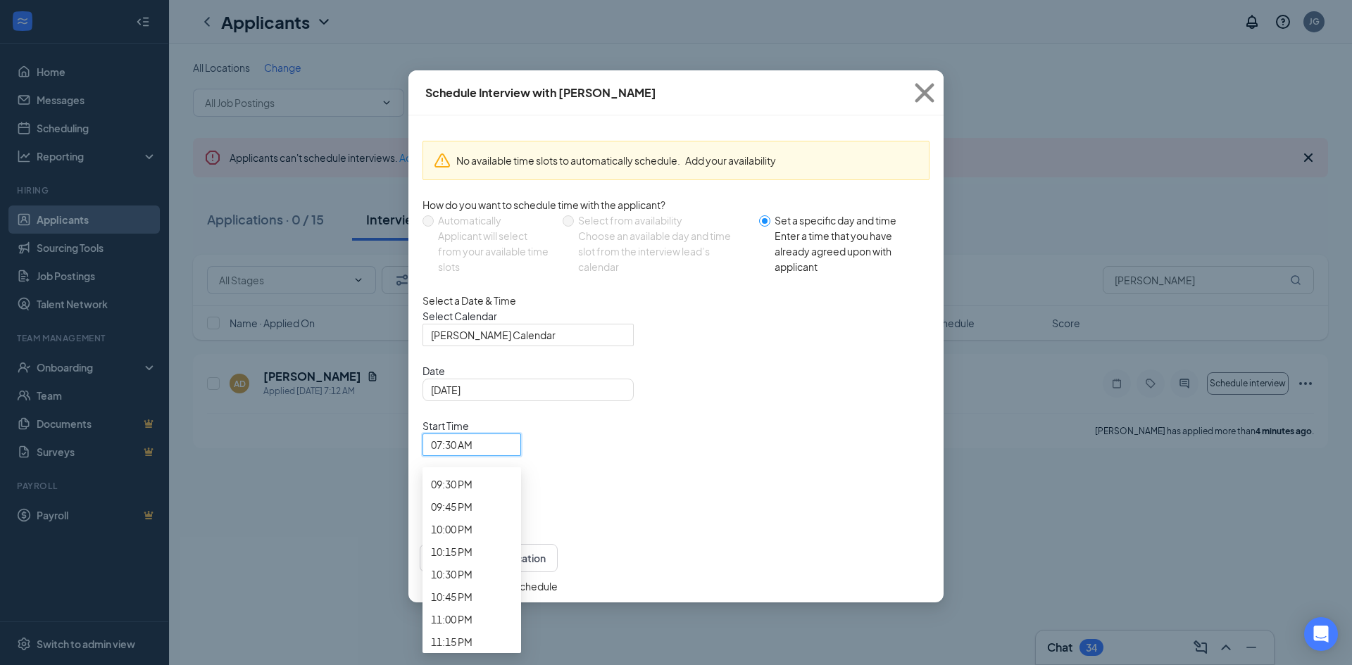
click at [280, 546] on div "Schedule Interview with [PERSON_NAME] No available time slots to automatically …" at bounding box center [676, 332] width 1352 height 665
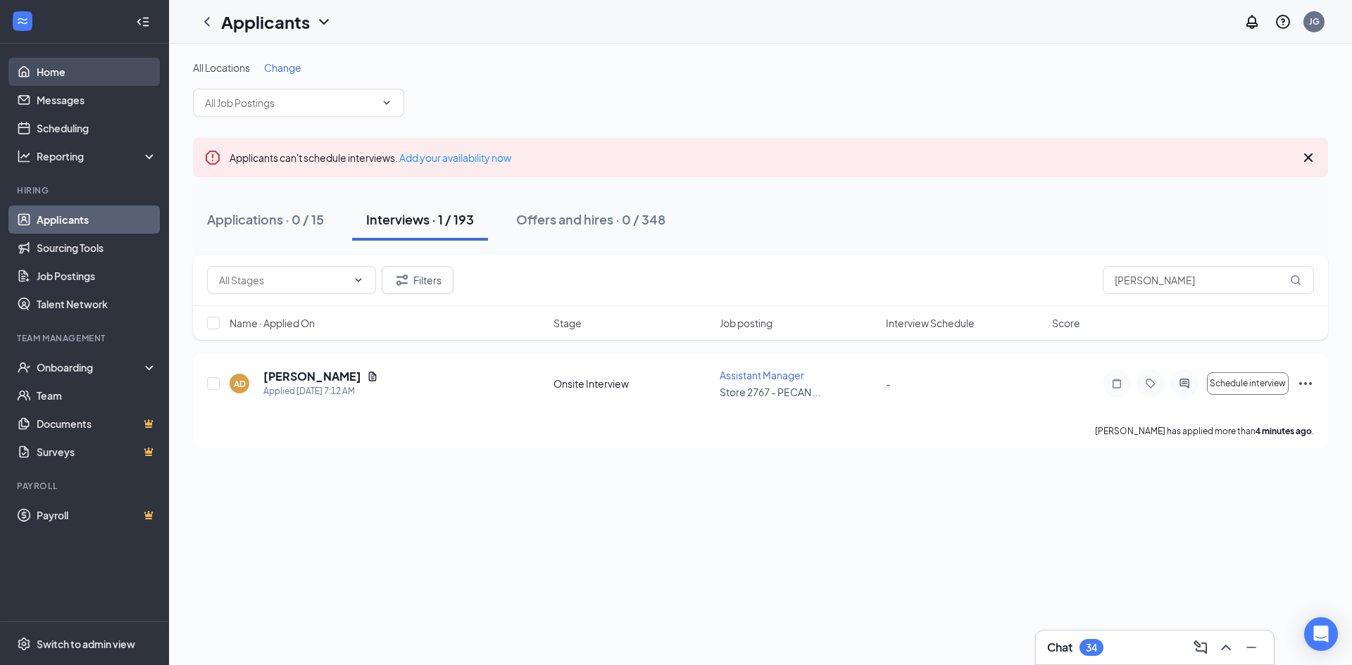
click at [73, 68] on link "Home" at bounding box center [97, 72] width 120 height 28
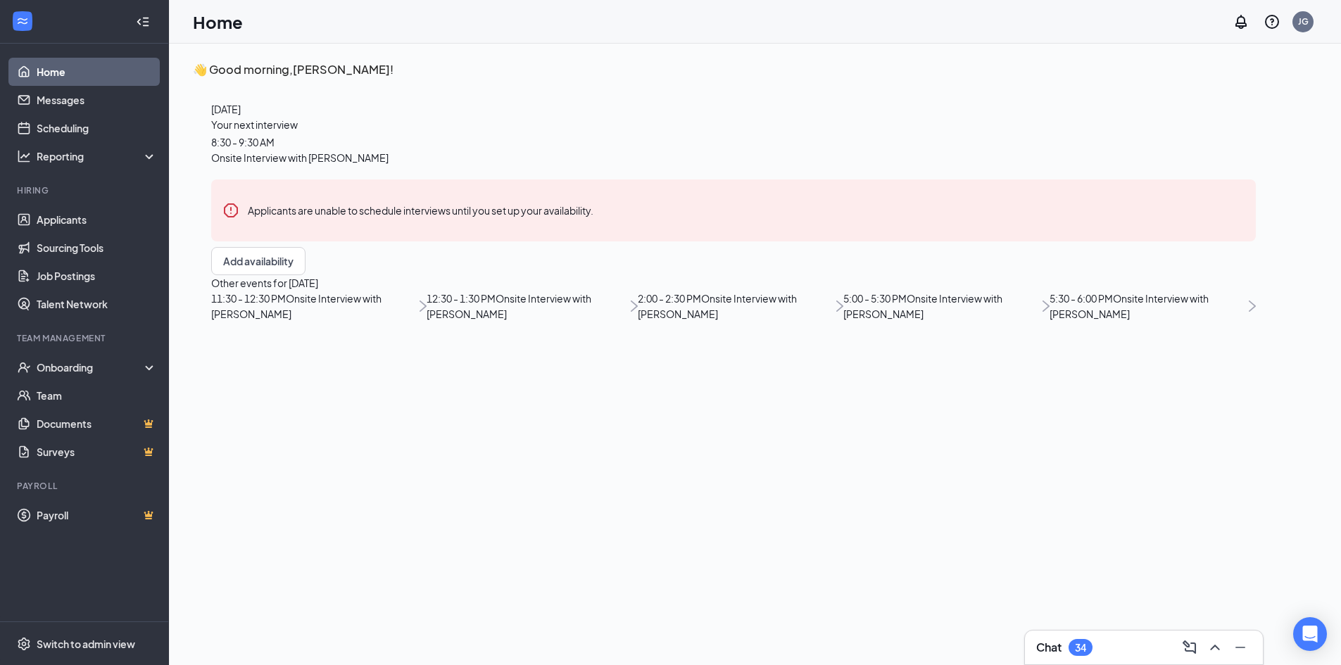
scroll to position [30, 0]
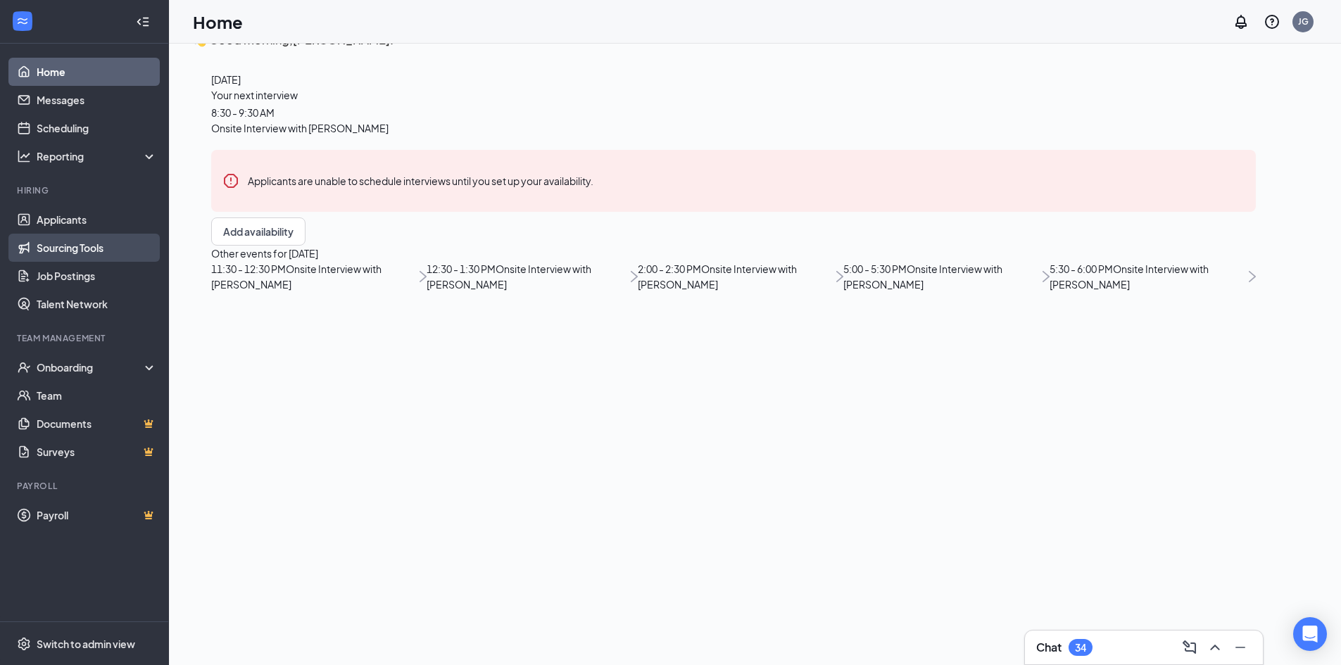
click at [61, 235] on link "Sourcing Tools" at bounding box center [97, 248] width 120 height 28
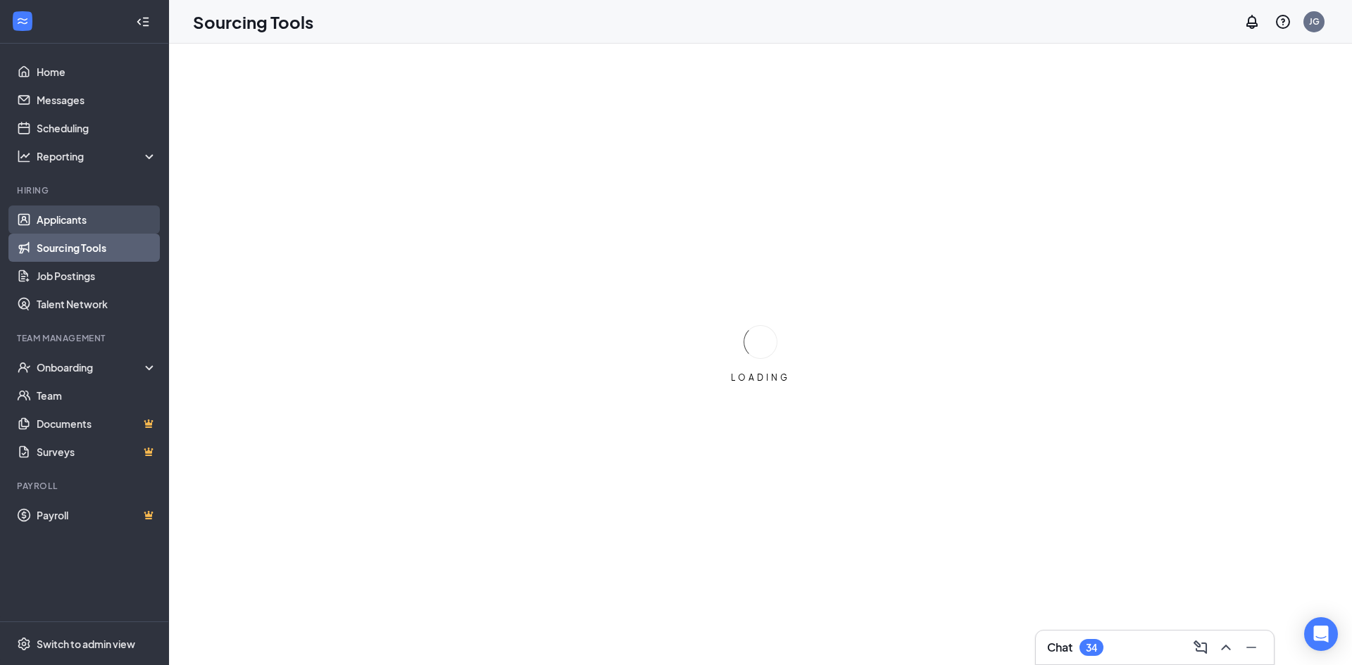
click at [59, 220] on link "Applicants" at bounding box center [97, 220] width 120 height 28
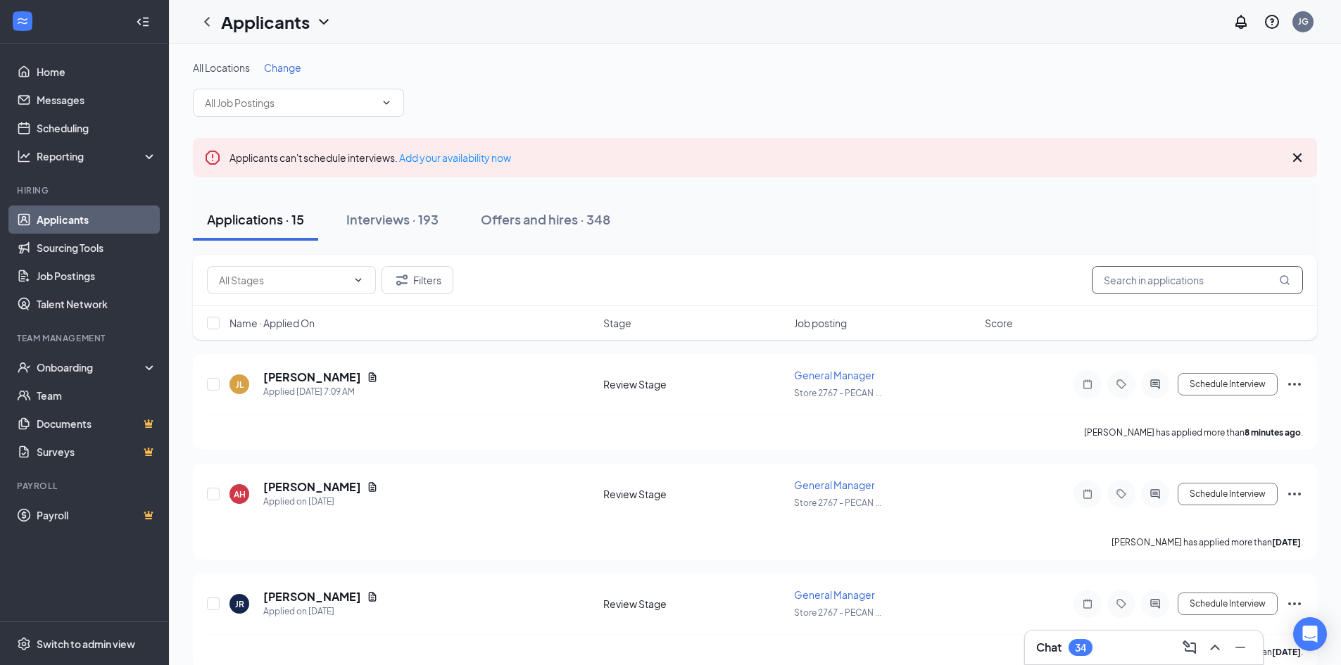
click at [1141, 289] on input "text" at bounding box center [1197, 280] width 211 height 28
type input "[PERSON_NAME]"
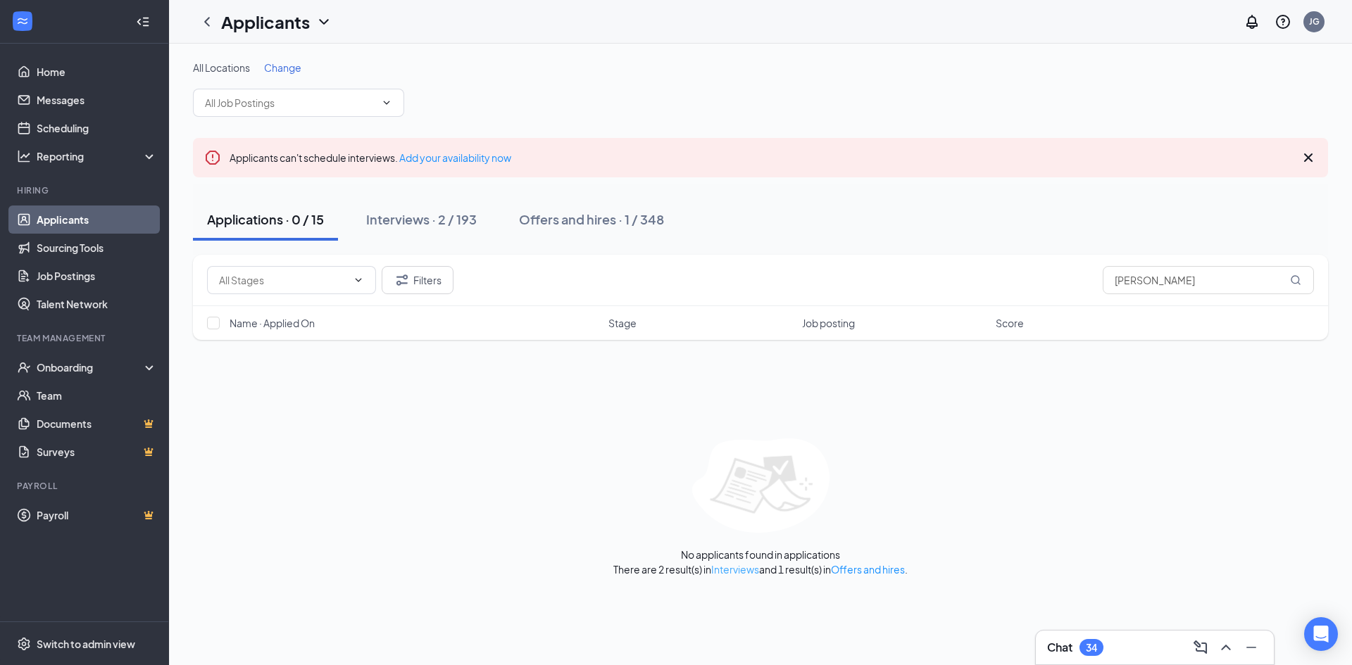
click at [730, 573] on link "Interviews" at bounding box center [735, 569] width 48 height 13
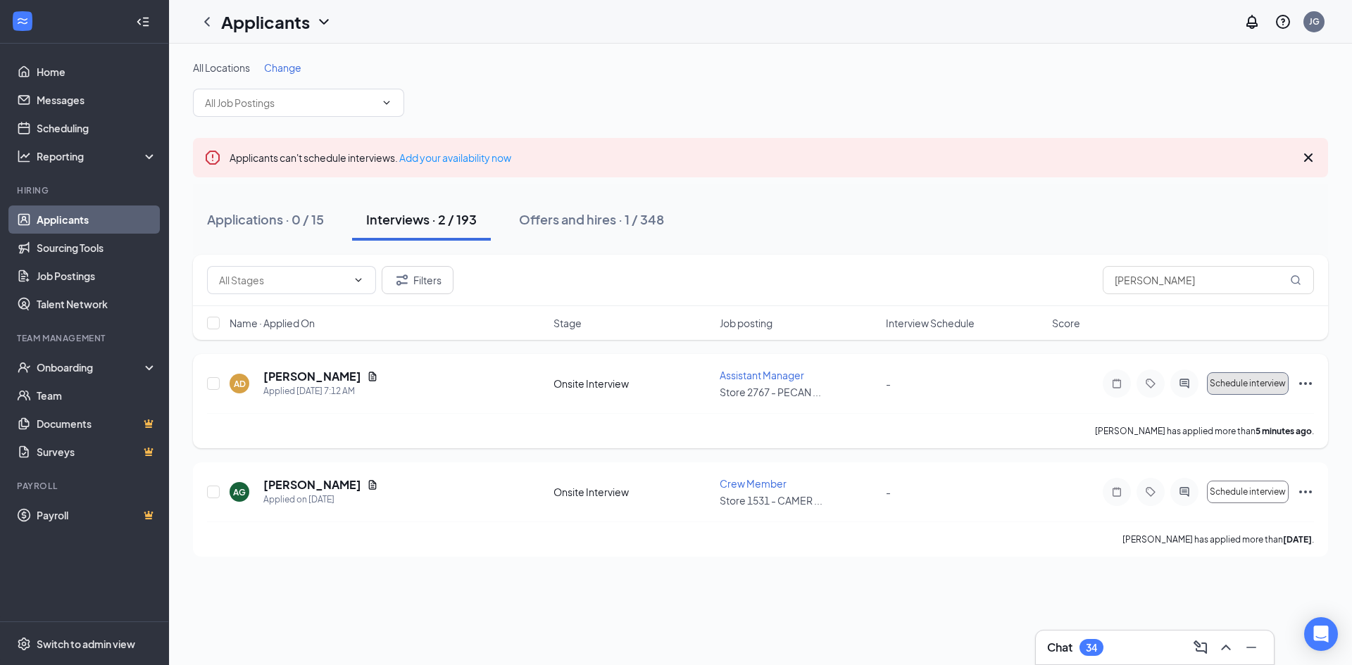
click at [1231, 384] on span "Schedule interview" at bounding box center [1248, 384] width 76 height 10
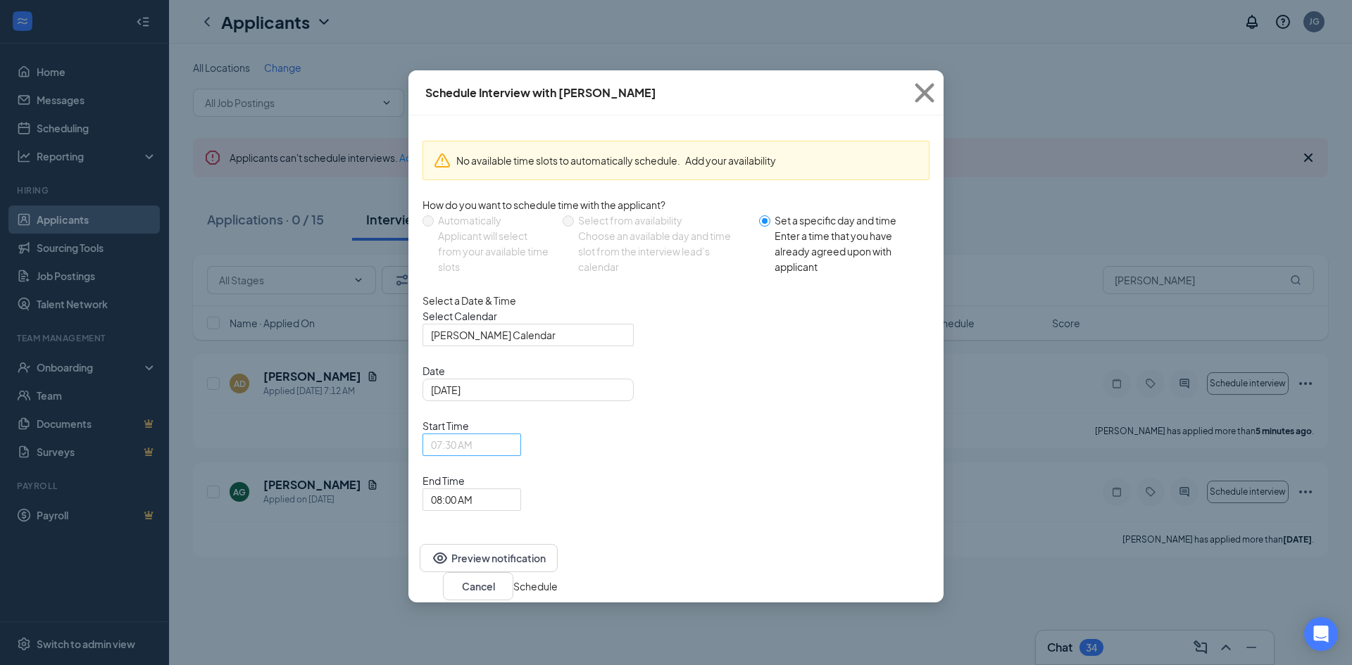
click at [513, 434] on span "07:30 AM" at bounding box center [472, 444] width 82 height 21
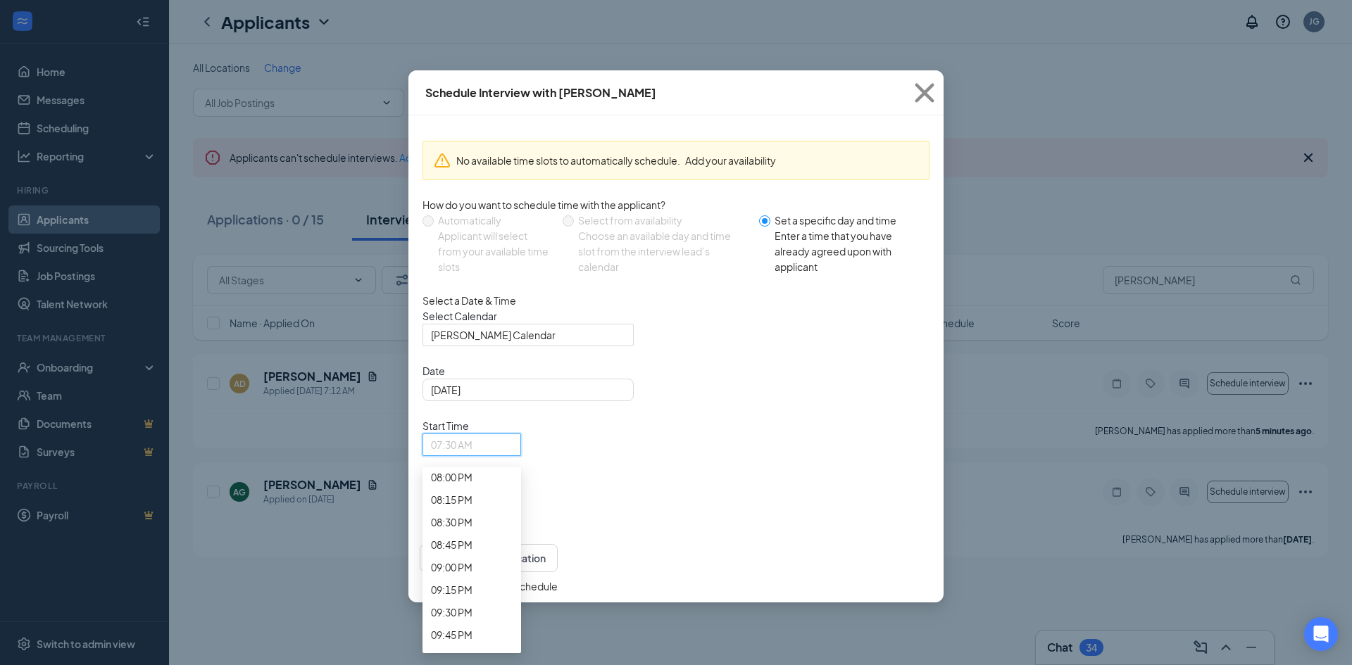
scroll to position [1811, 0]
click at [472, 25] on span "02:45 PM" at bounding box center [452, 16] width 42 height 15
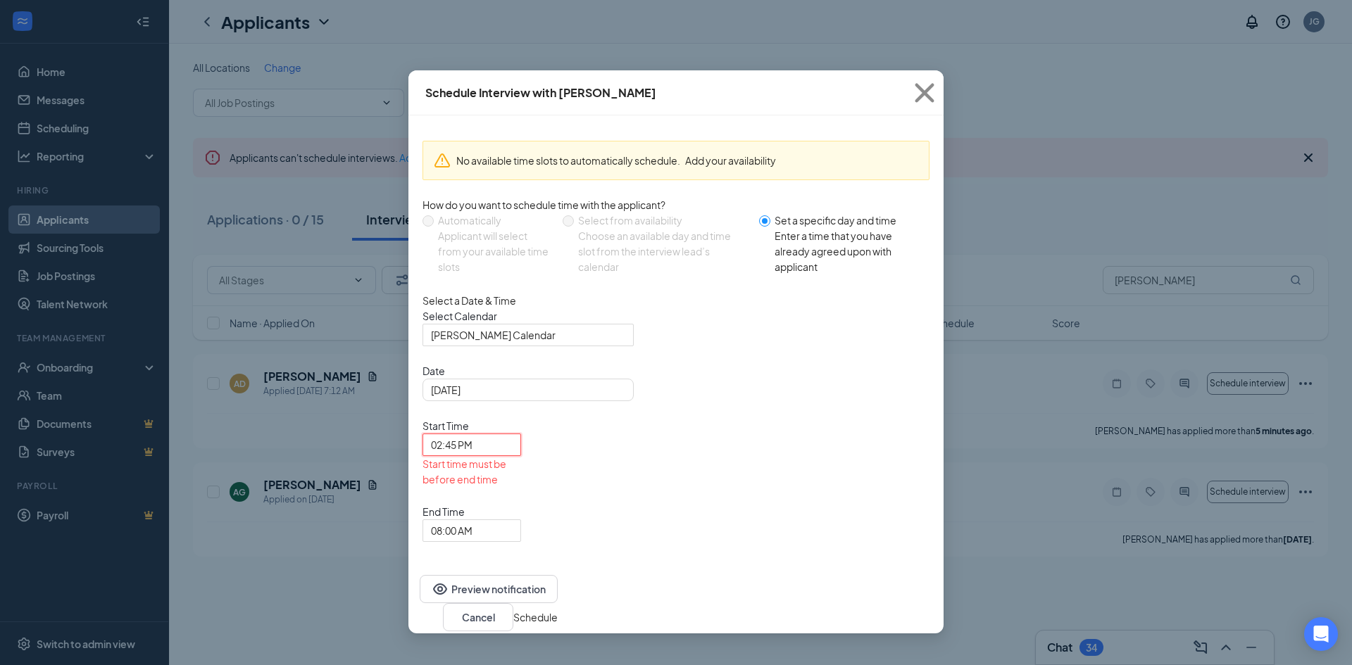
click at [853, 410] on div "Date [DATE] Start Time 02:45 PM 02:45 PM 02:30 PM 02:45 PM 03:00 PM 12:00 AM 12…" at bounding box center [675, 452] width 507 height 179
click at [513, 520] on span "08:00 AM" at bounding box center [472, 530] width 82 height 21
click at [513, 43] on span "03:30 PM" at bounding box center [472, 34] width 82 height 15
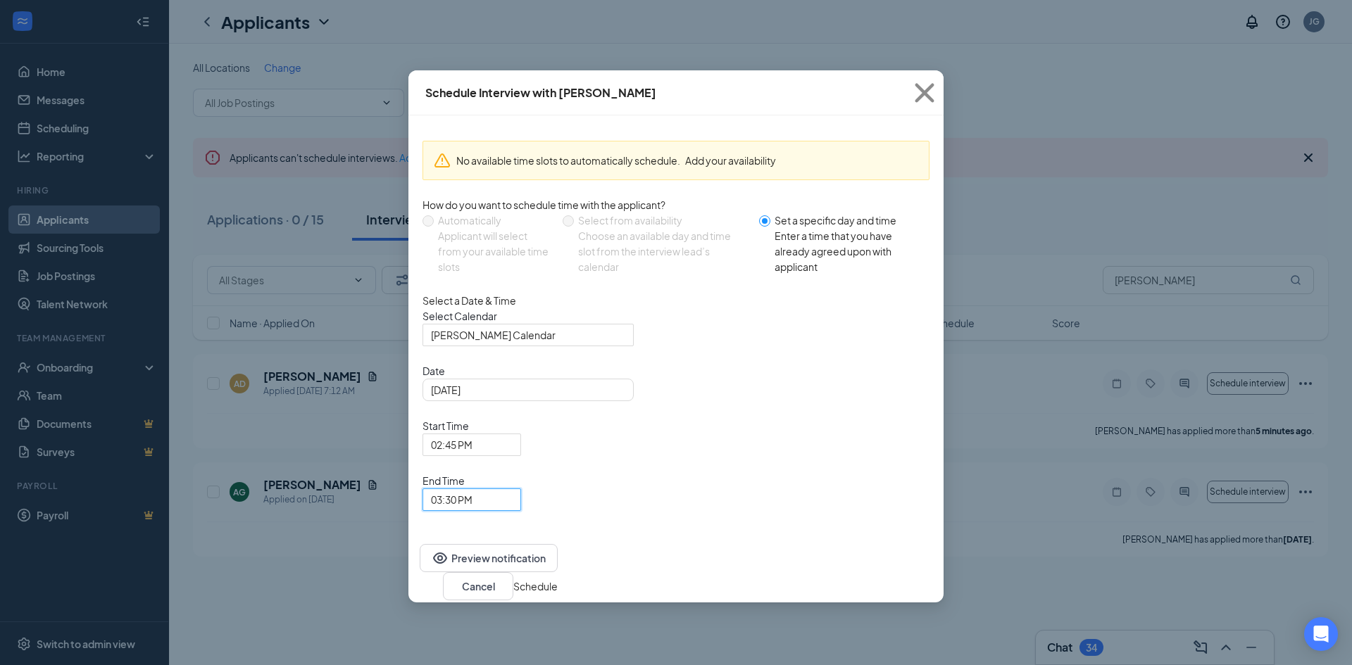
click at [558, 579] on button "Schedule" at bounding box center [535, 586] width 44 height 15
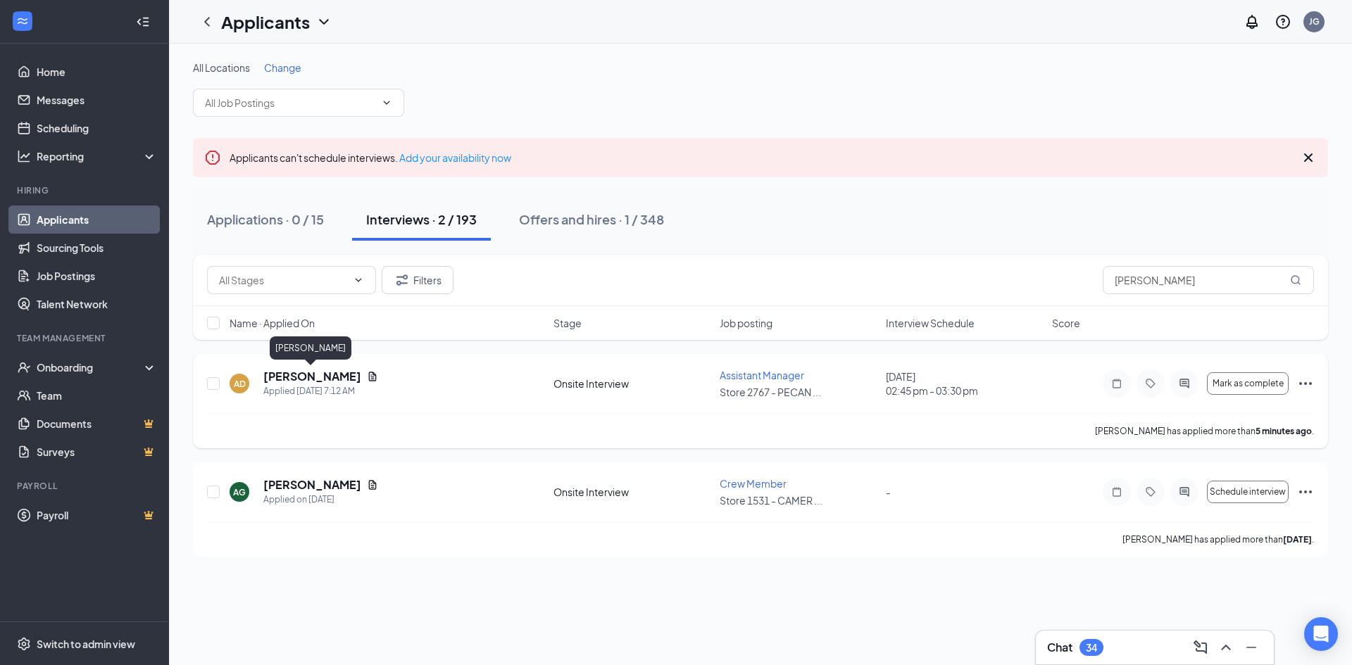
click at [301, 375] on h5 "[PERSON_NAME]" at bounding box center [312, 376] width 98 height 15
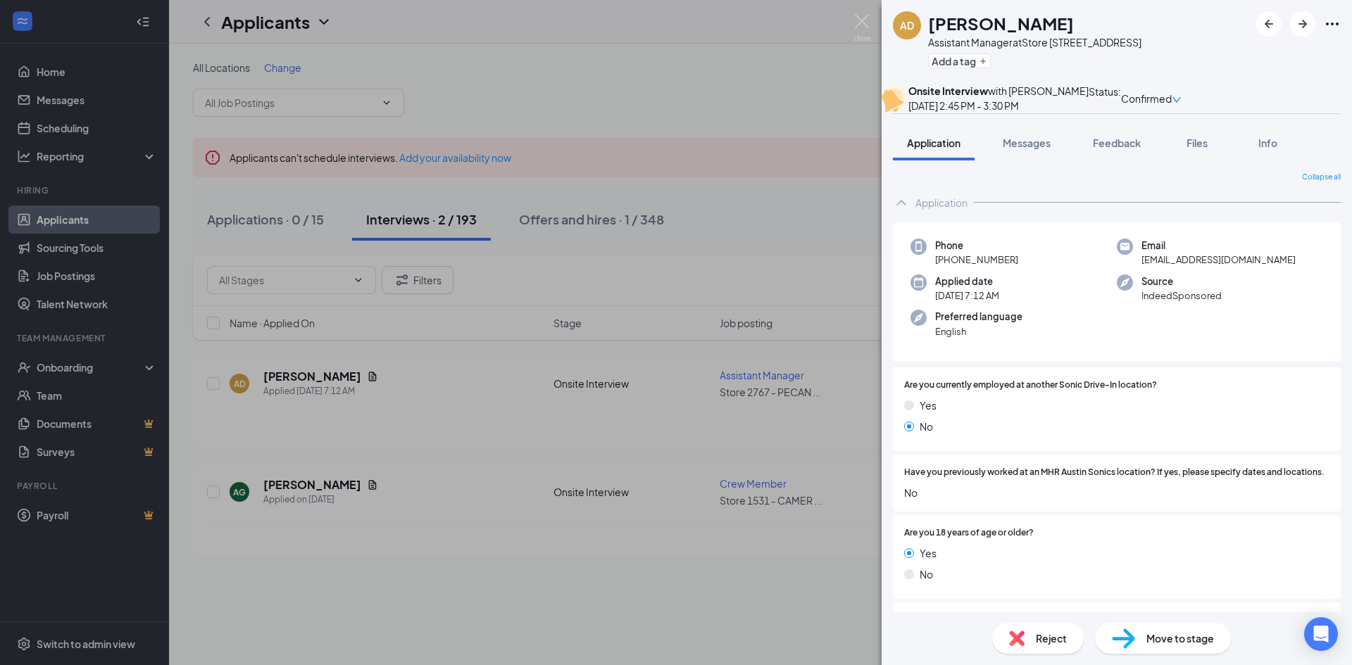
click at [829, 229] on div "AD [PERSON_NAME] Assistant Manager at Store [STREET_ADDRESS] Add a tag Onsite I…" at bounding box center [676, 332] width 1352 height 665
